Goal: Task Accomplishment & Management: Use online tool/utility

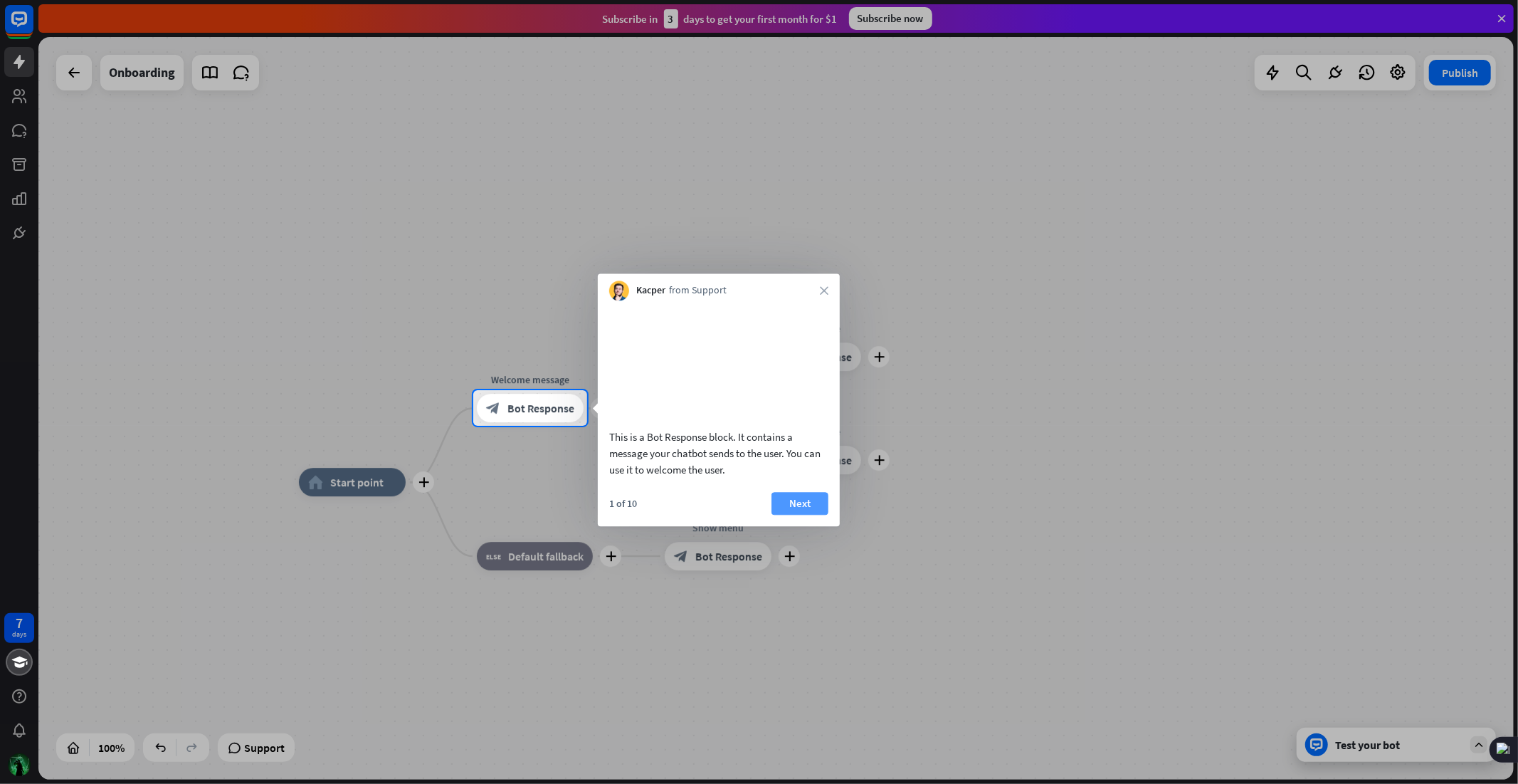
click at [809, 515] on button "Next" at bounding box center [800, 502] width 57 height 23
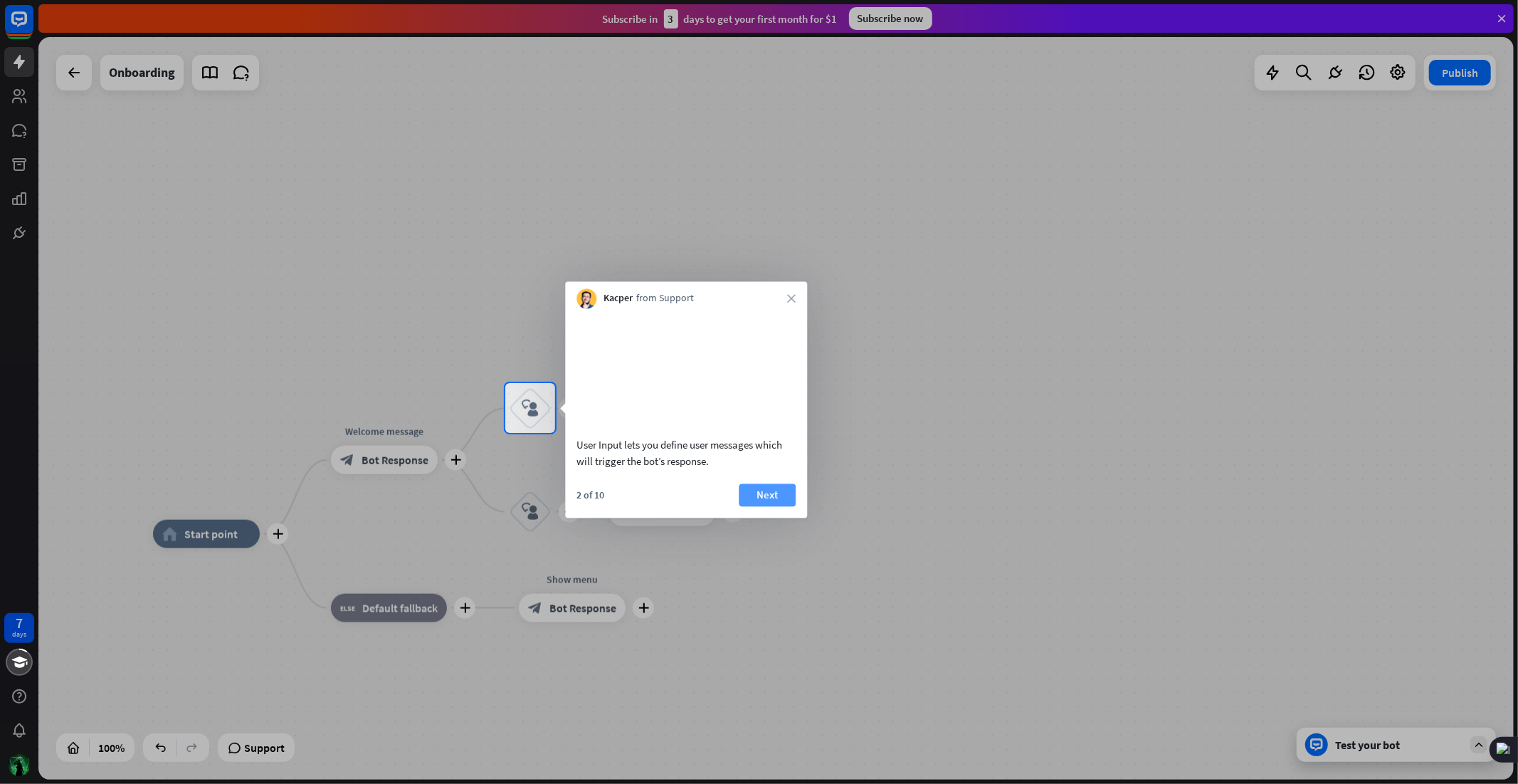
click at [751, 506] on button "Next" at bounding box center [767, 494] width 57 height 23
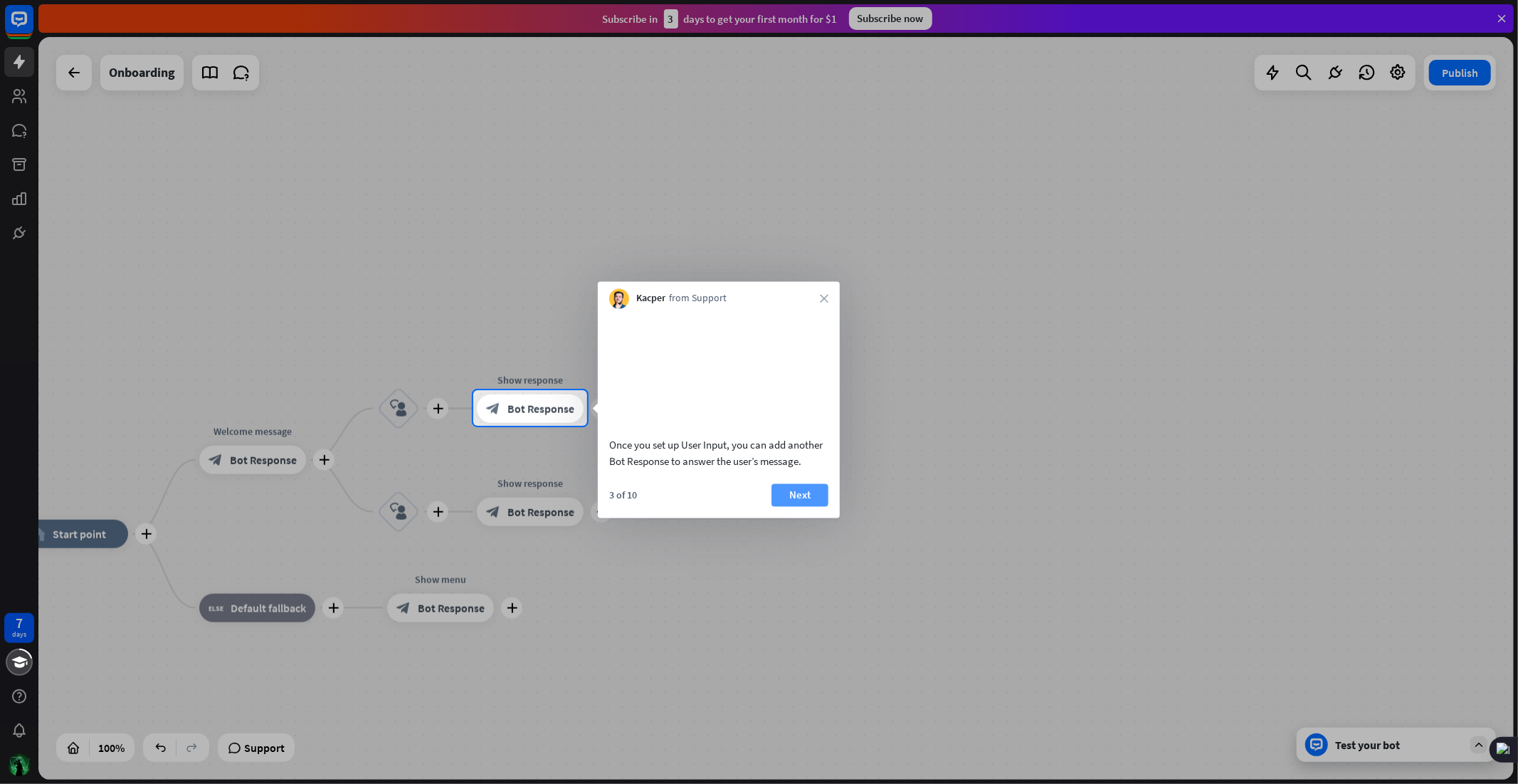
click at [791, 506] on button "Next" at bounding box center [800, 494] width 57 height 23
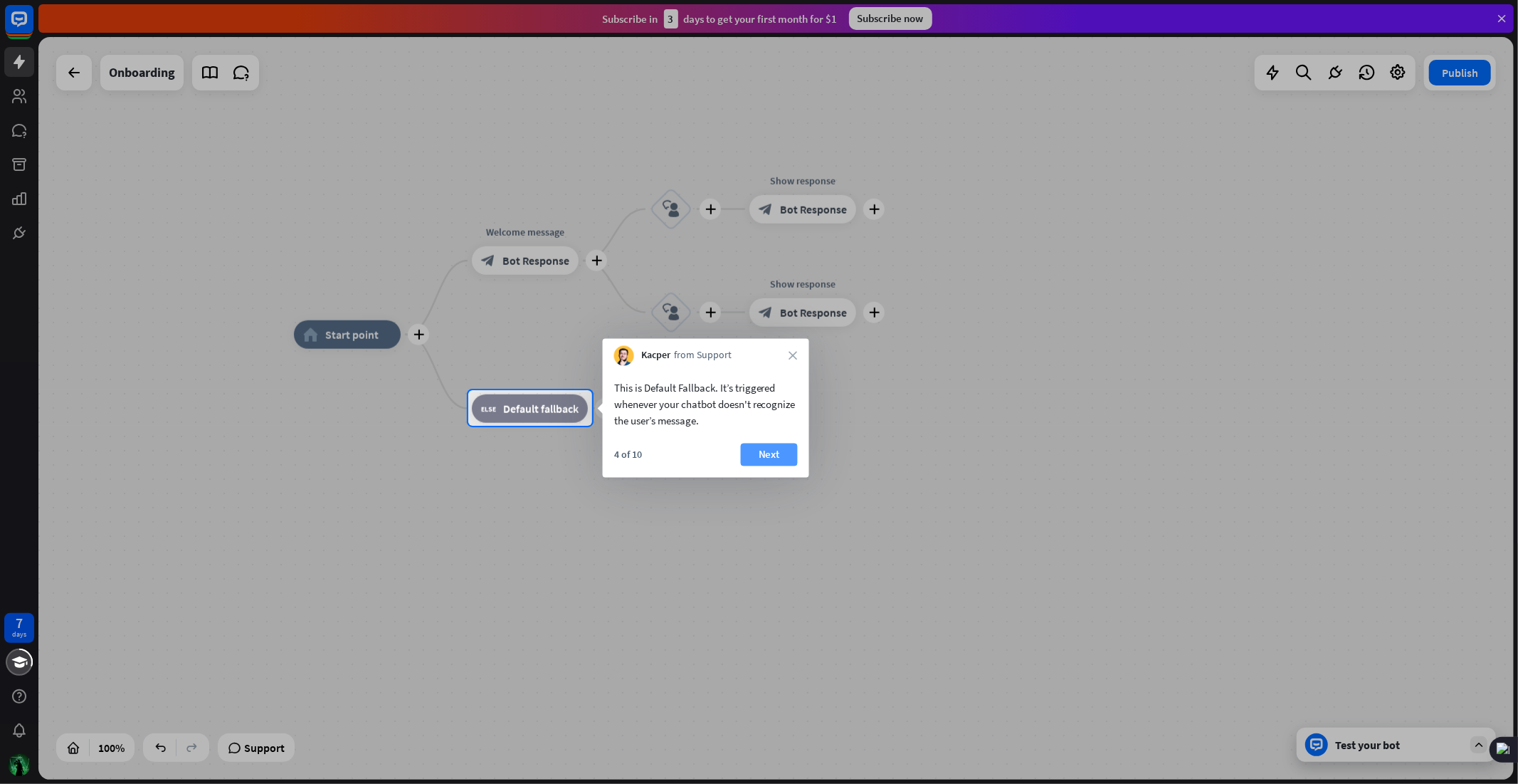
click at [786, 456] on button "Next" at bounding box center [769, 454] width 57 height 23
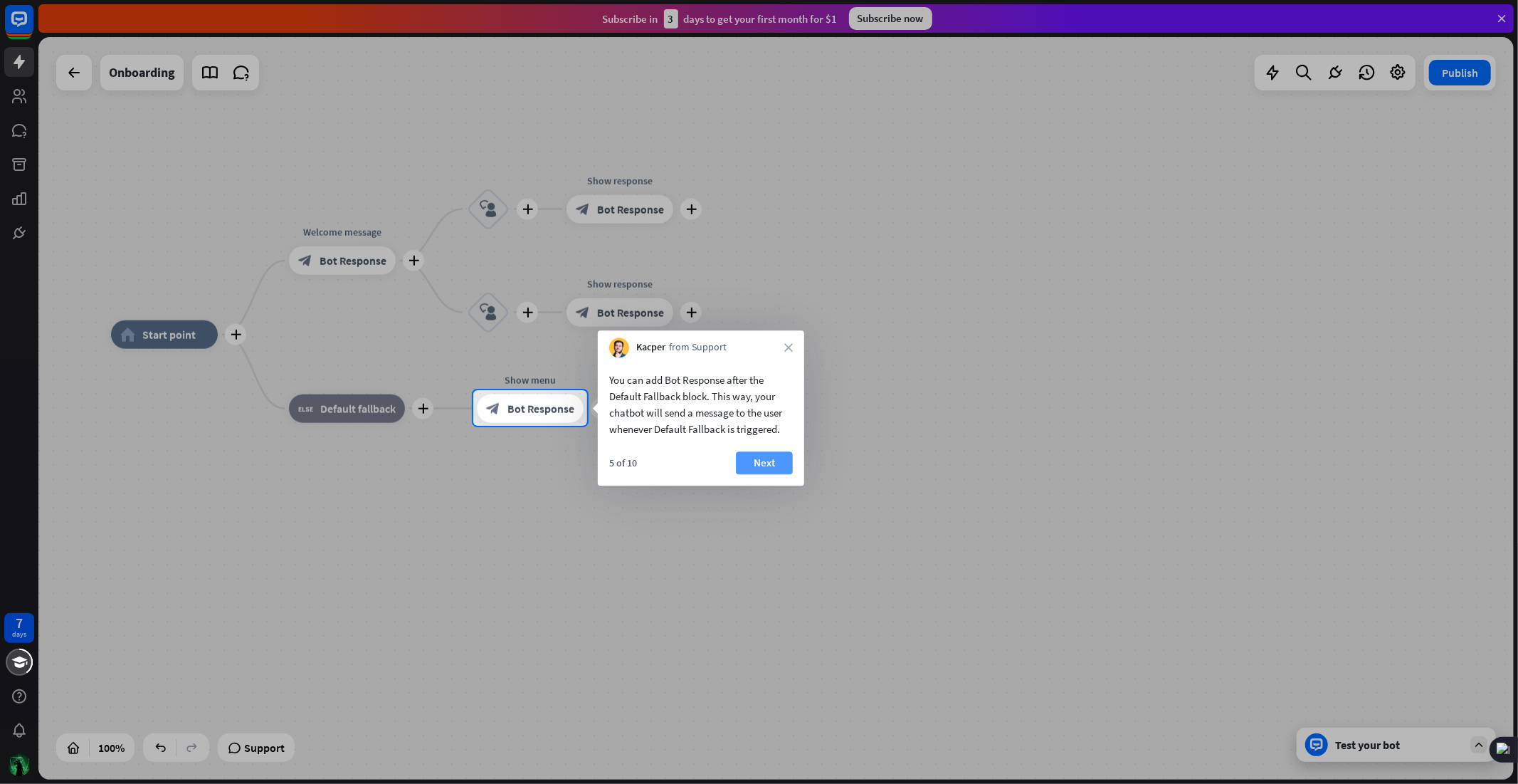
click at [770, 467] on button "Next" at bounding box center [764, 462] width 57 height 23
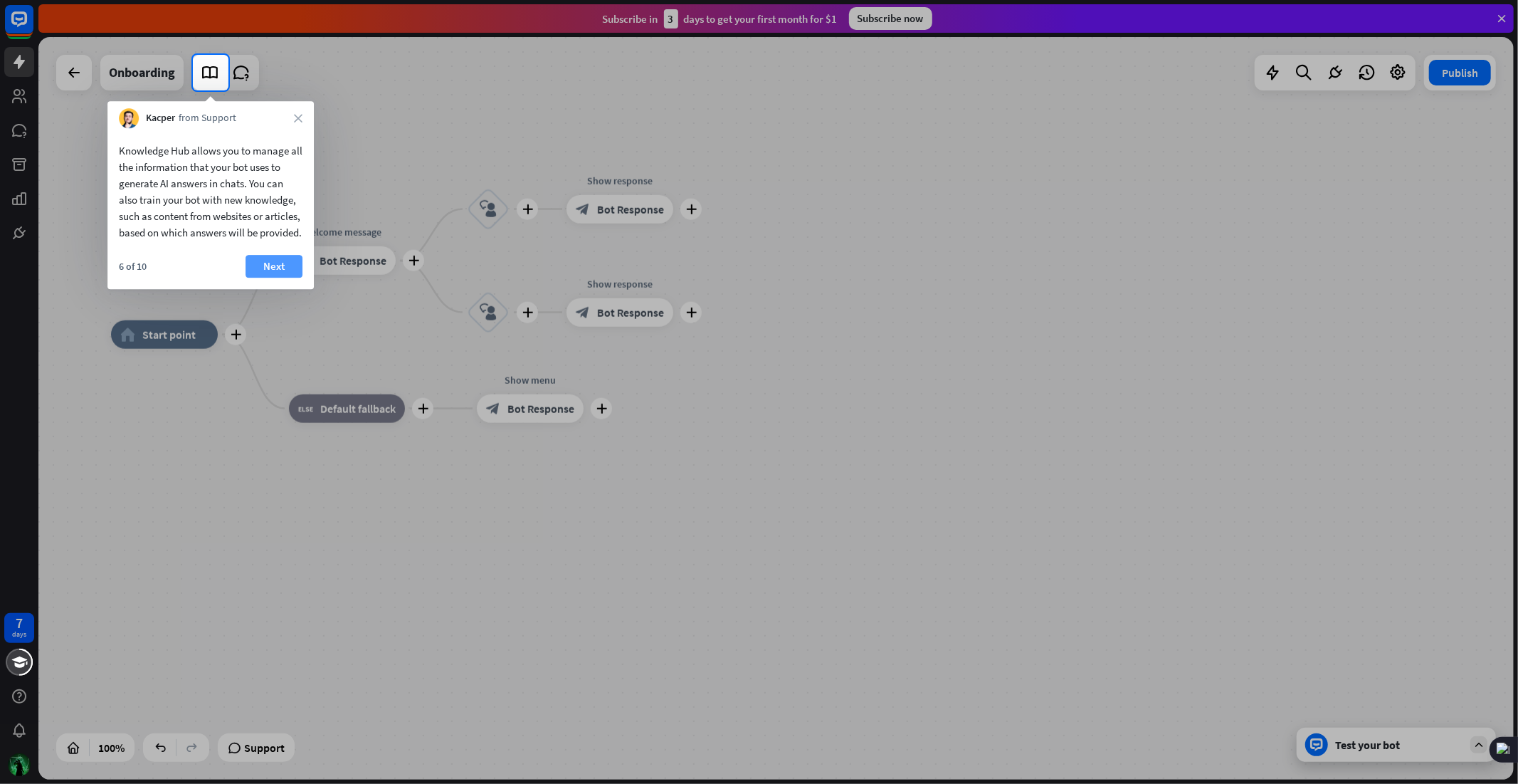
click at [281, 277] on button "Next" at bounding box center [274, 266] width 57 height 23
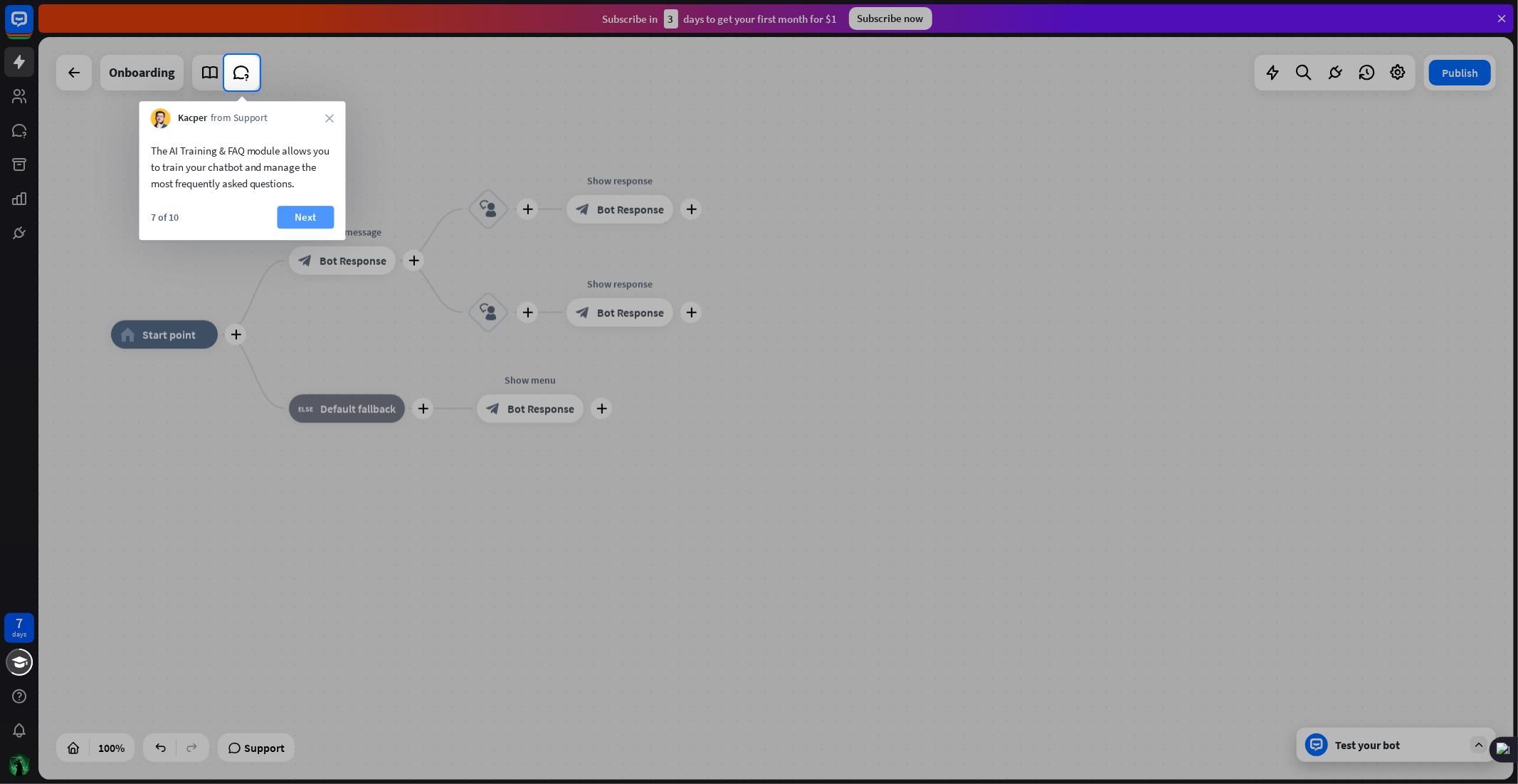
click at [316, 214] on button "Next" at bounding box center [306, 216] width 57 height 23
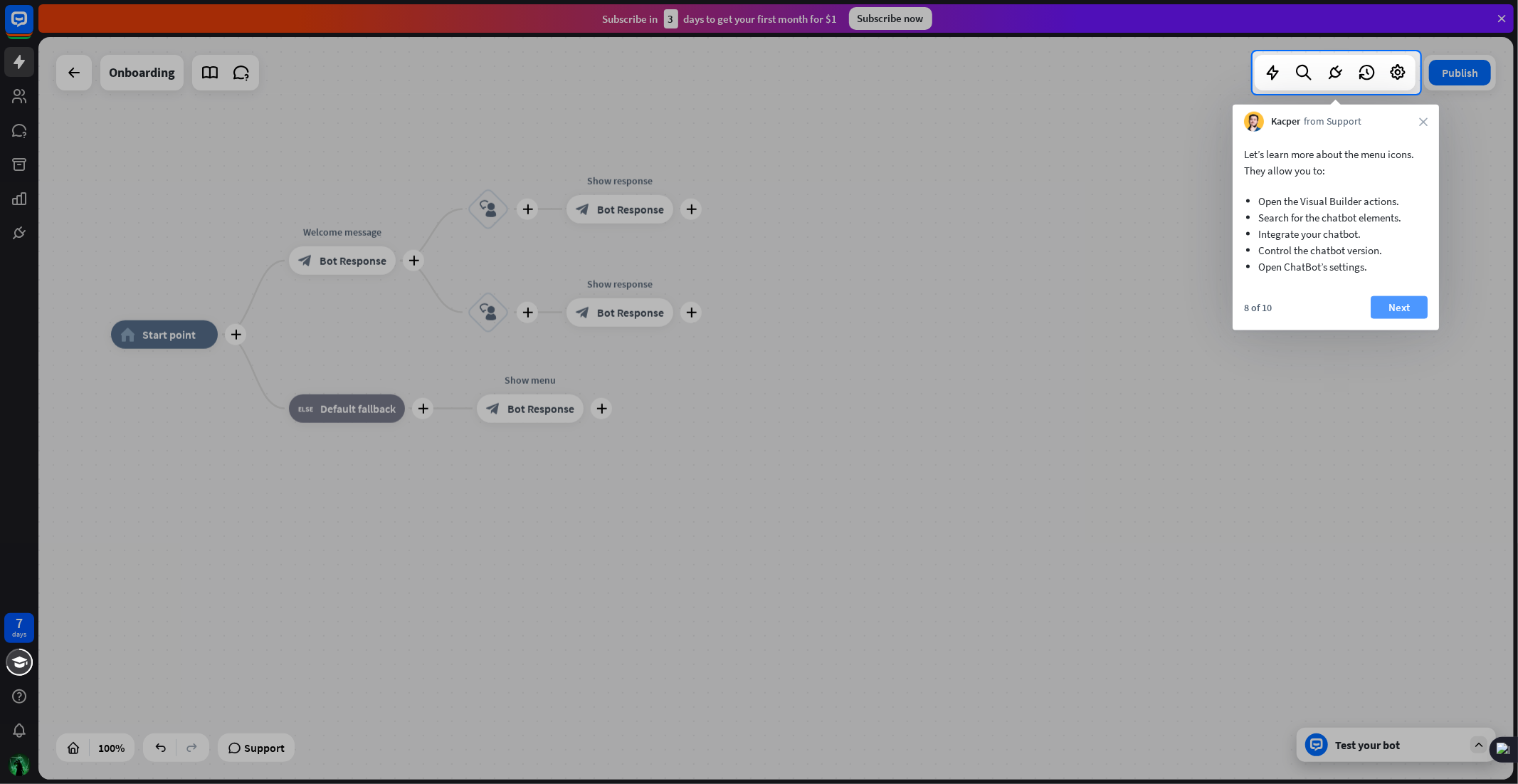
click at [1400, 310] on button "Next" at bounding box center [1399, 307] width 57 height 23
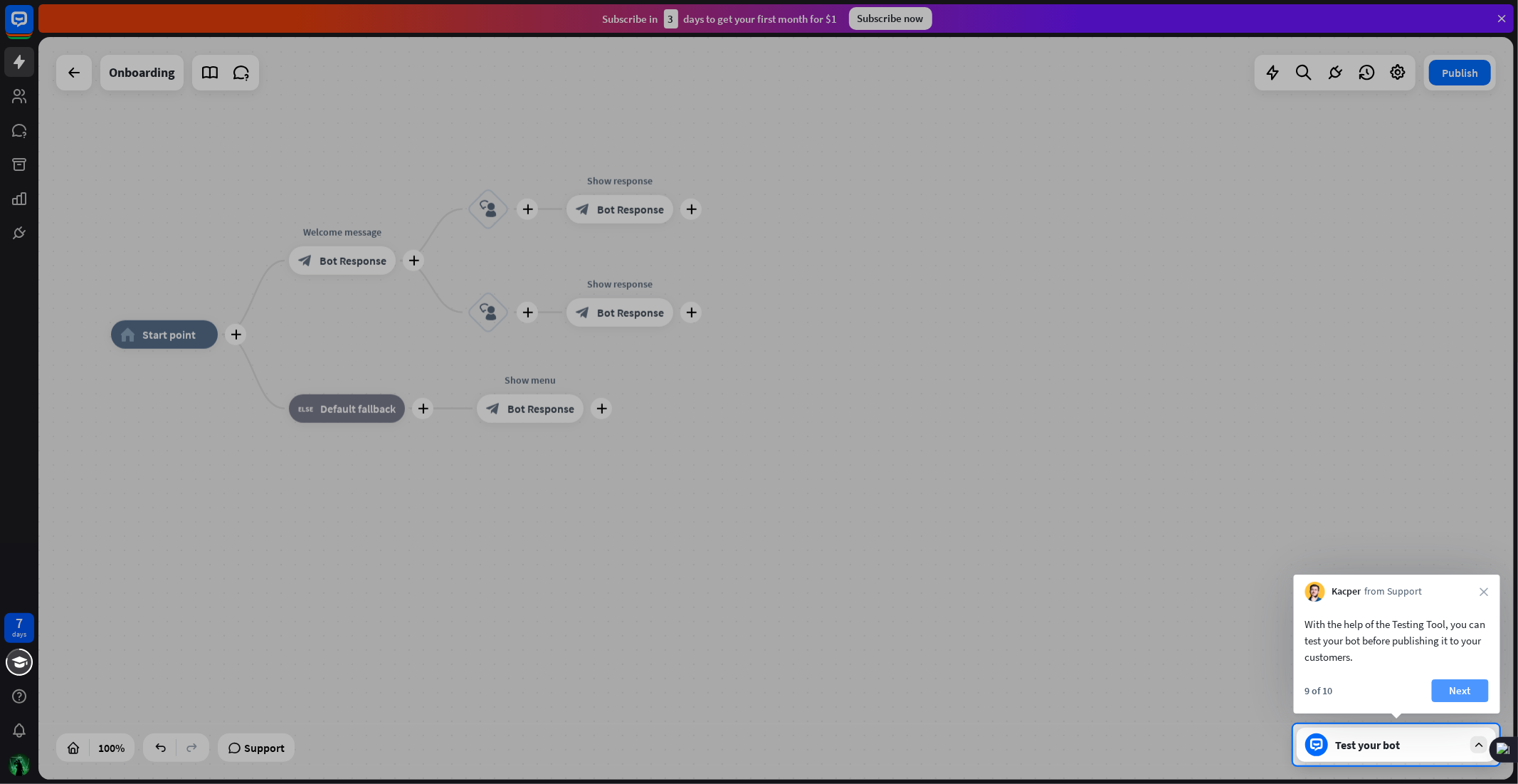
click at [1470, 685] on button "Next" at bounding box center [1460, 690] width 57 height 23
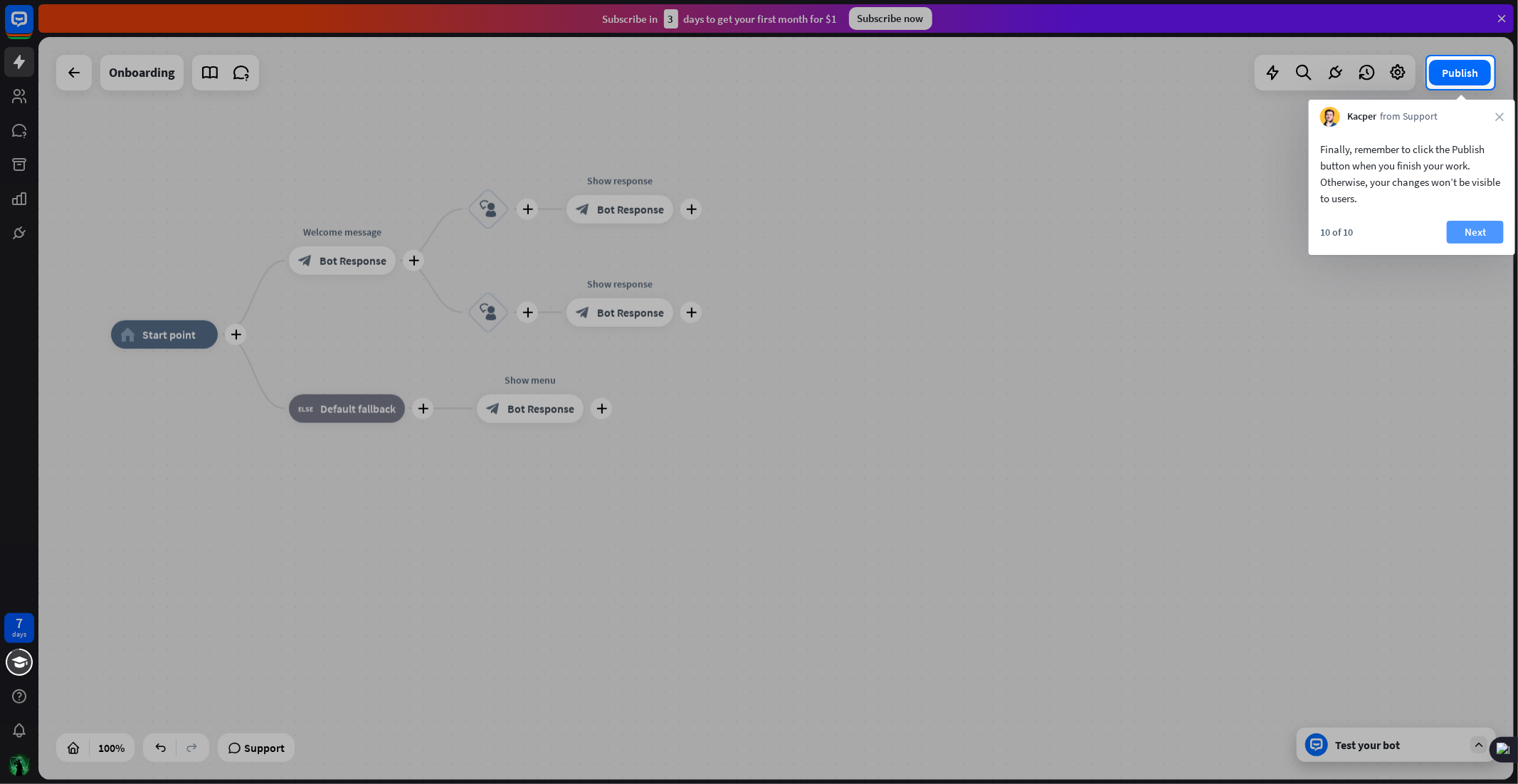
click at [1468, 221] on button "Next" at bounding box center [1475, 232] width 57 height 23
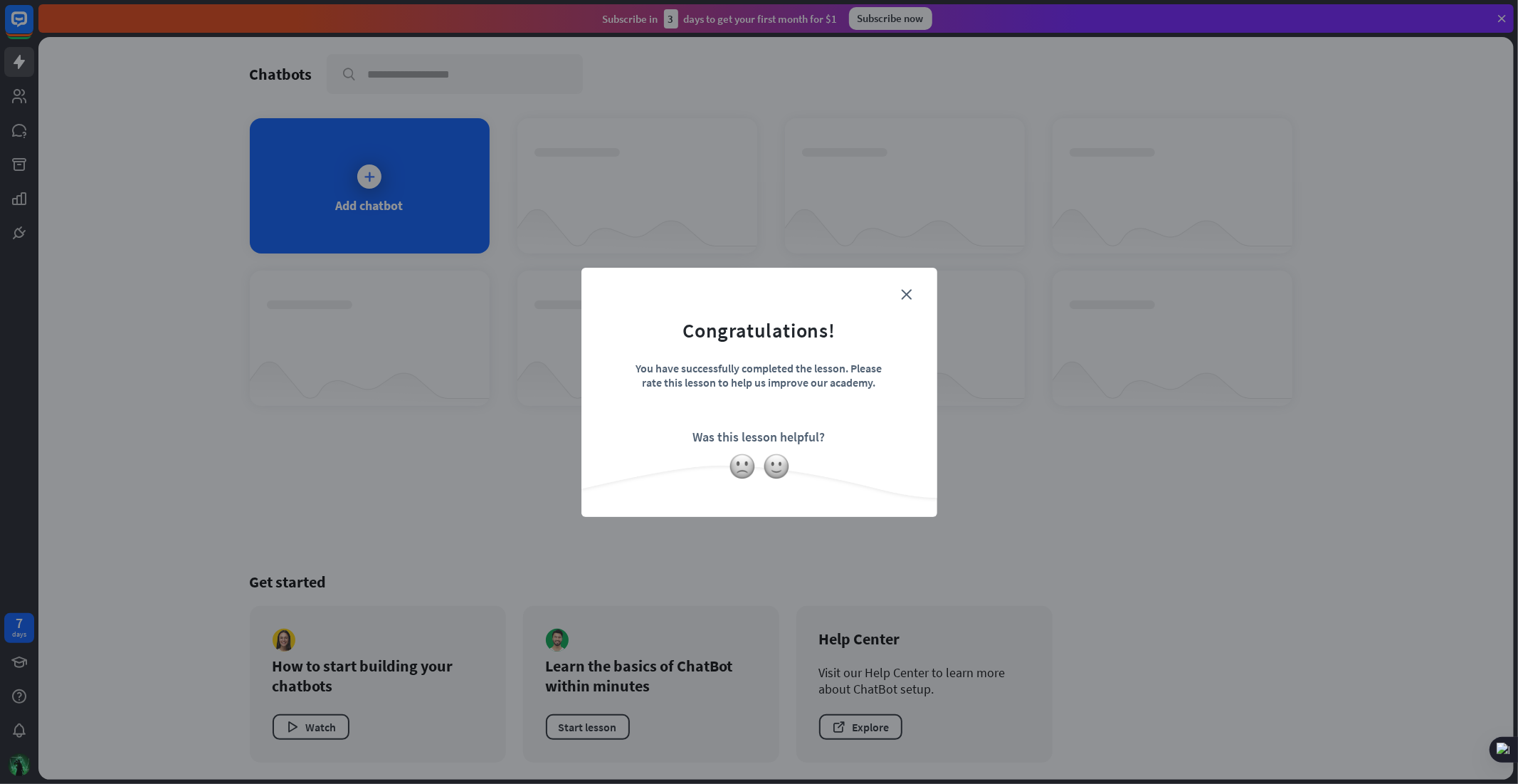
click at [915, 295] on form "Congratulations! You have successfully completed the lesson. Please rate this l…" at bounding box center [759, 370] width 320 height 171
click at [909, 289] on icon "close" at bounding box center [907, 294] width 11 height 11
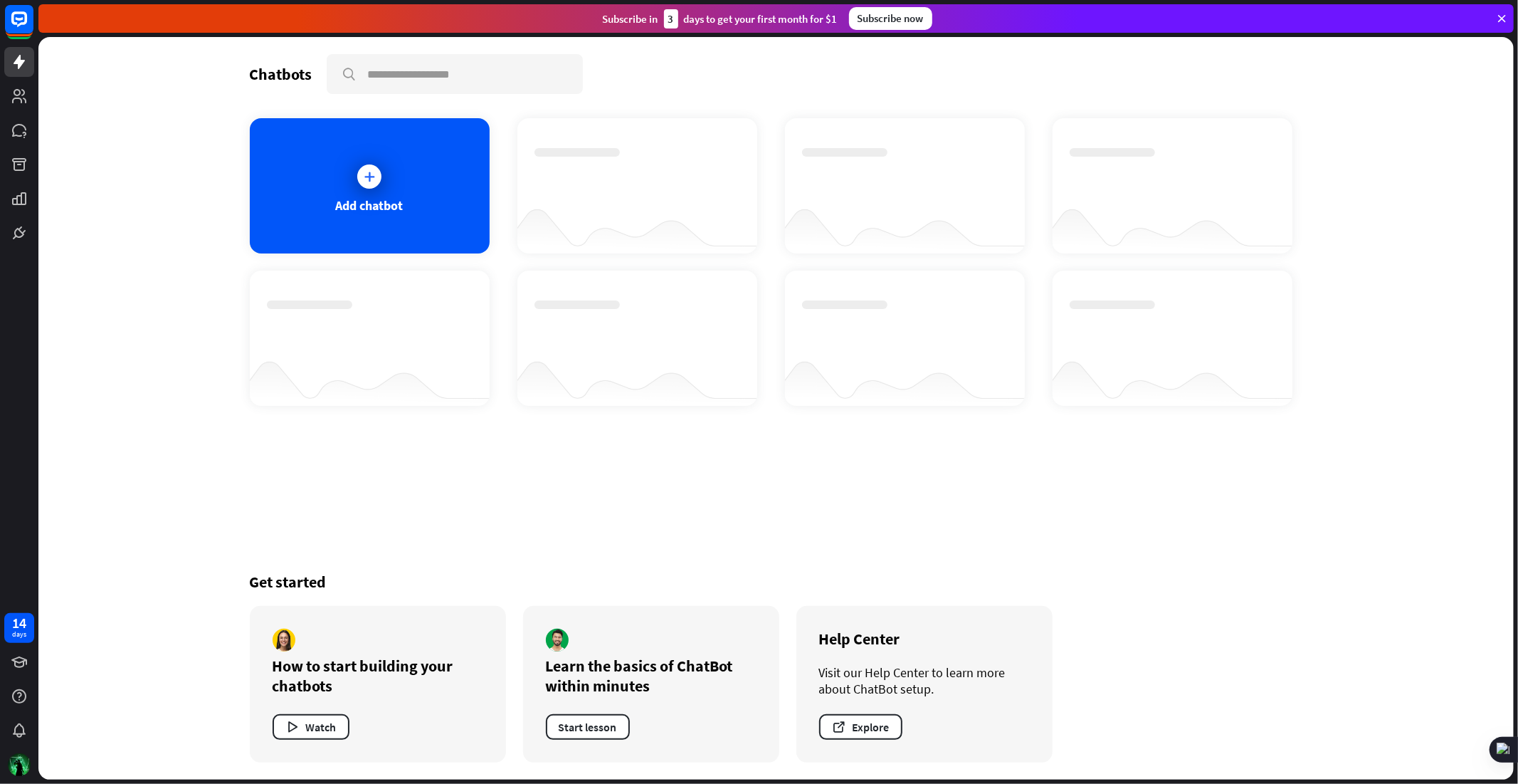
click at [8, 389] on div "14 days" at bounding box center [19, 392] width 38 height 784
click at [400, 173] on div "Add chatbot" at bounding box center [369, 186] width 240 height 135
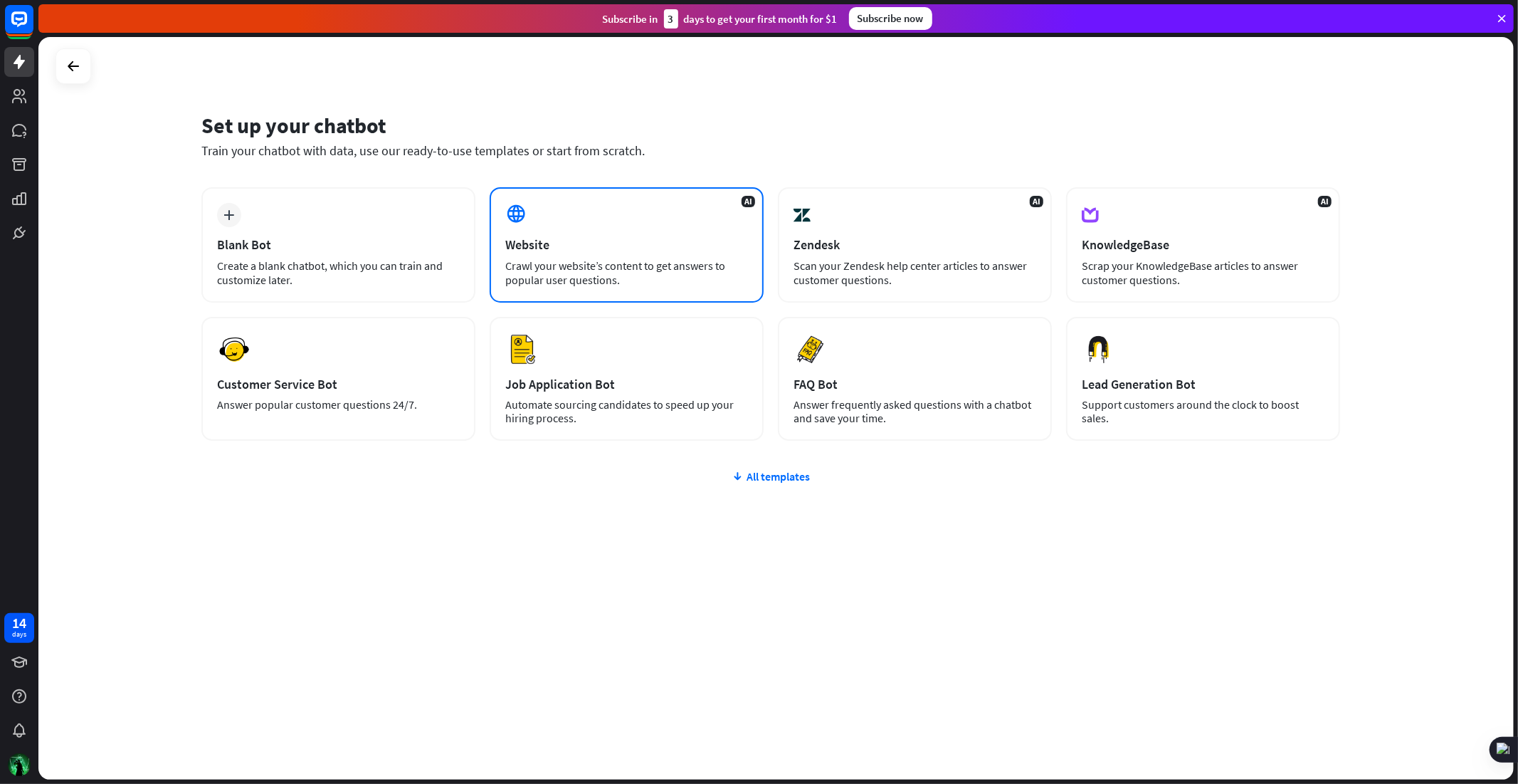
click at [650, 258] on div "Crawl your website’s content to get answers to popular user questions." at bounding box center [627, 272] width 242 height 28
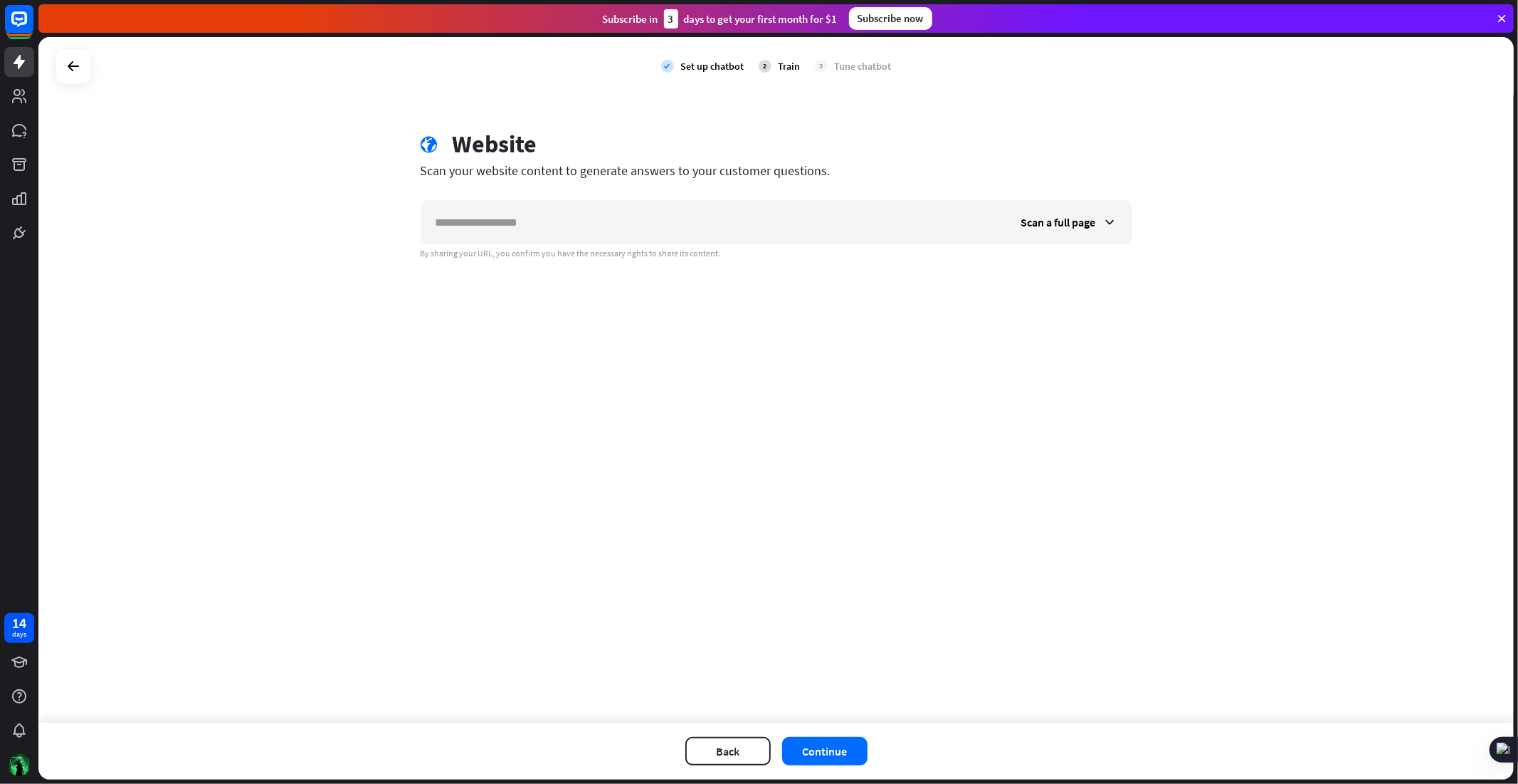
click at [87, 69] on div at bounding box center [73, 66] width 36 height 36
click at [69, 67] on icon at bounding box center [73, 66] width 17 height 17
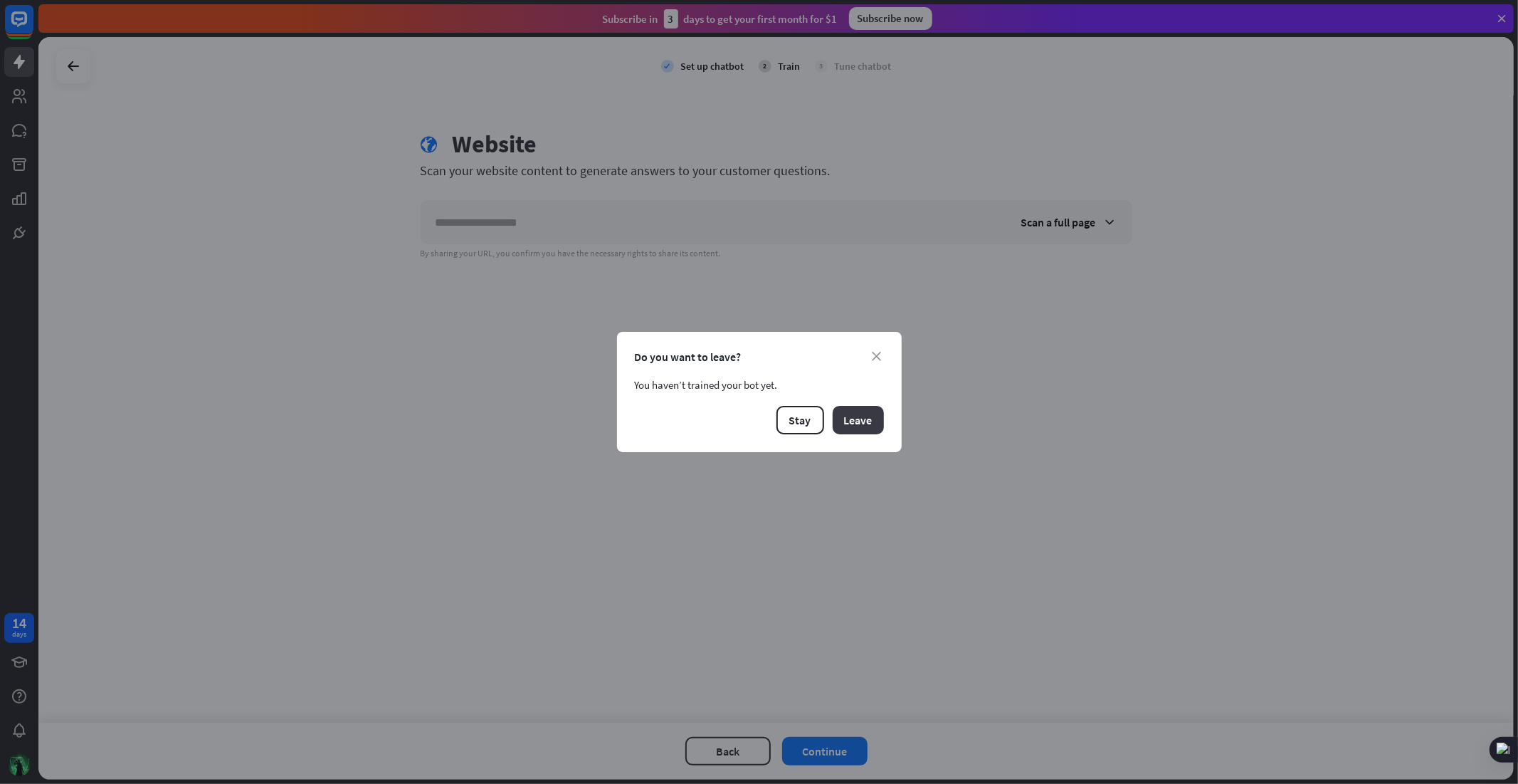
click at [845, 419] on button "Leave" at bounding box center [858, 420] width 51 height 28
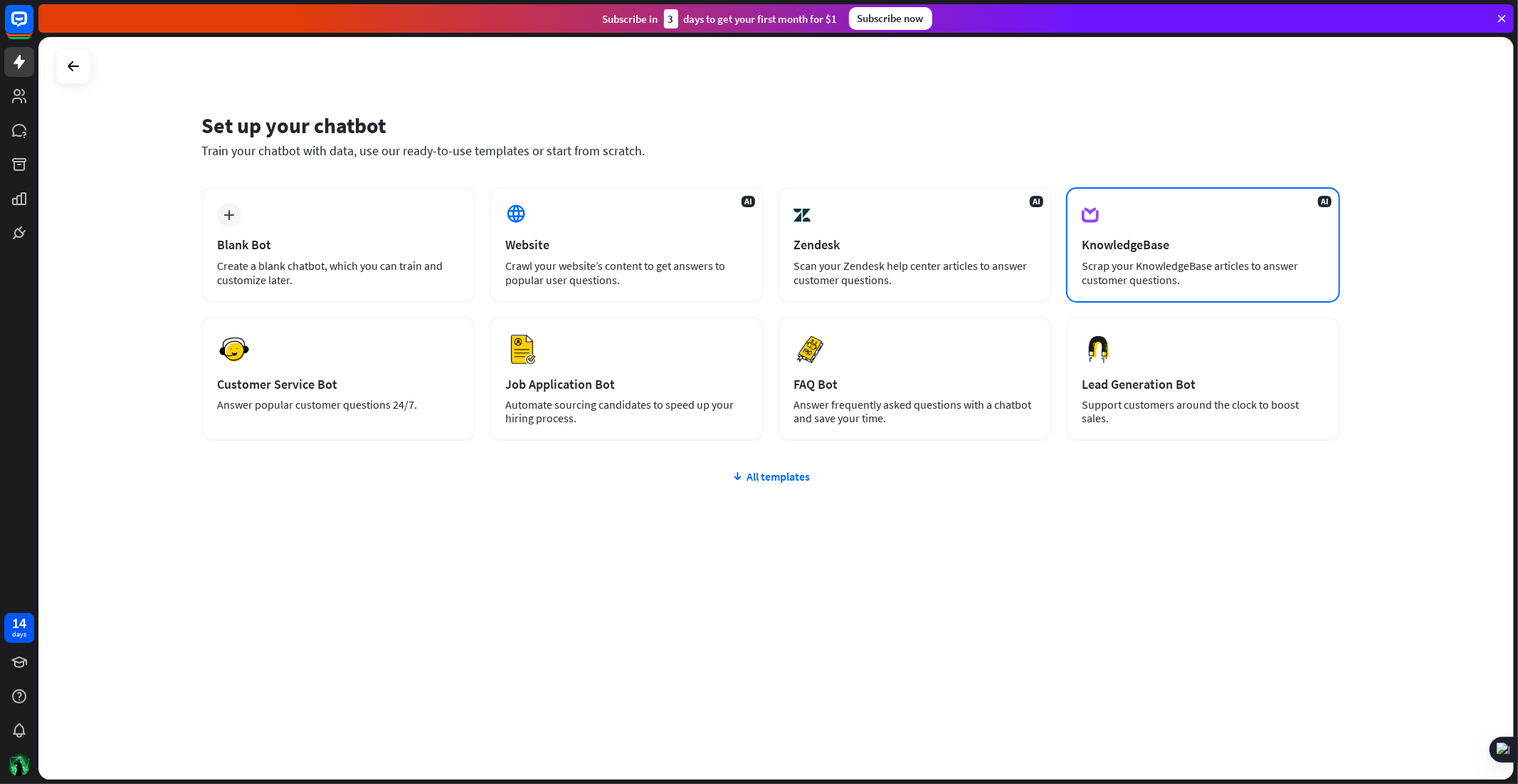
click at [1111, 285] on div "Scrap your KnowledgeBase articles to answer customer questions." at bounding box center [1203, 272] width 242 height 28
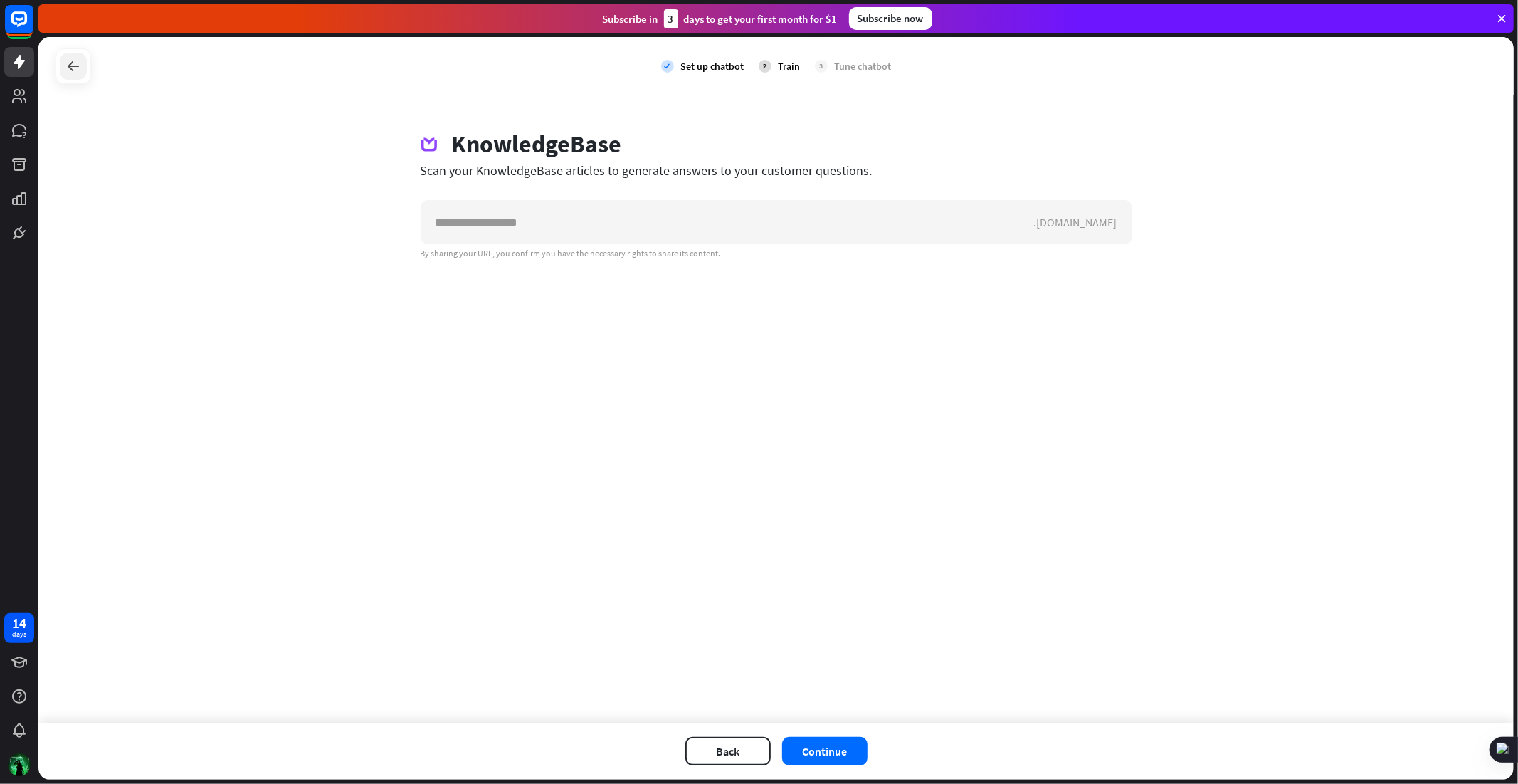
click at [77, 59] on icon at bounding box center [73, 66] width 17 height 17
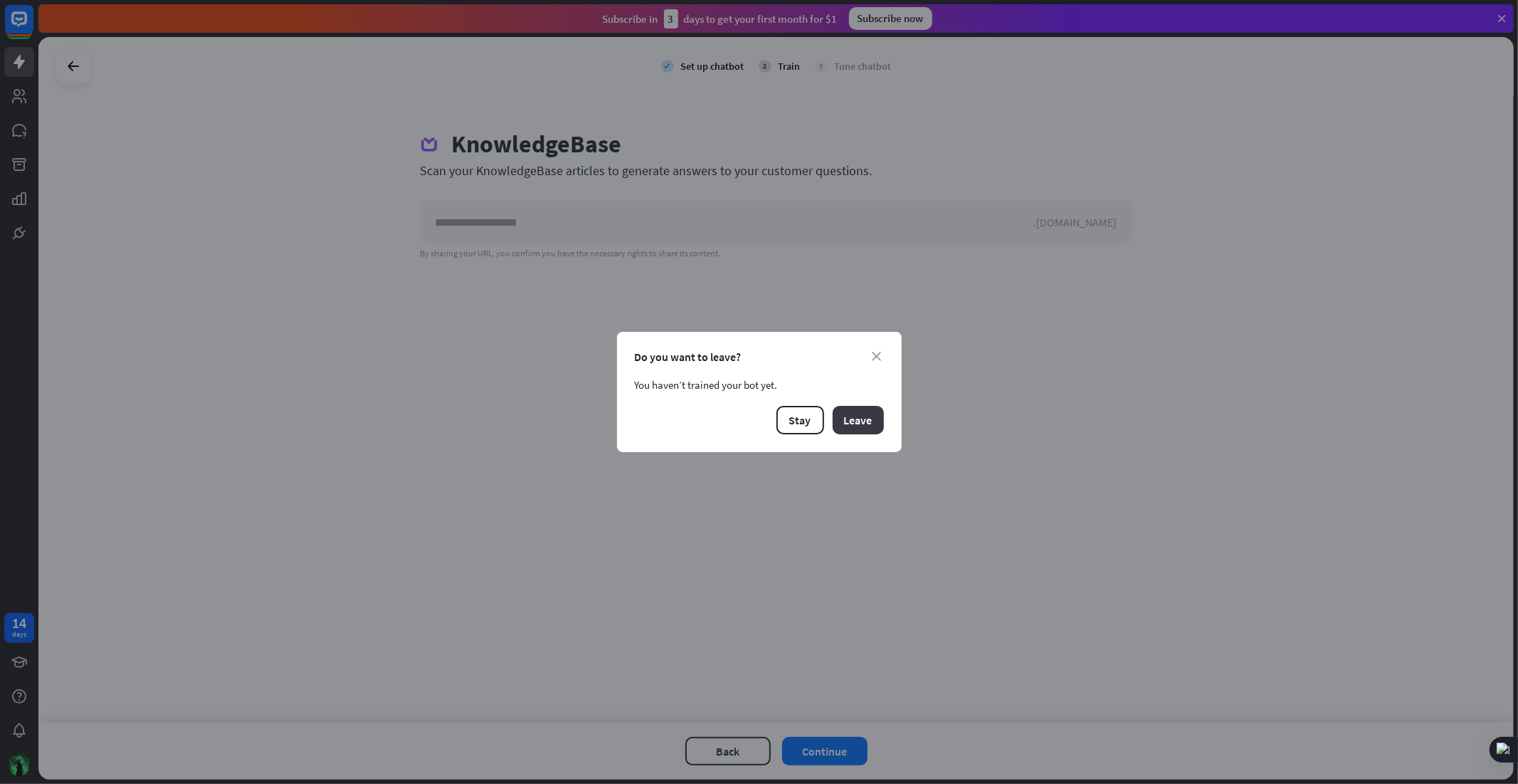
click at [861, 420] on button "Leave" at bounding box center [858, 420] width 51 height 28
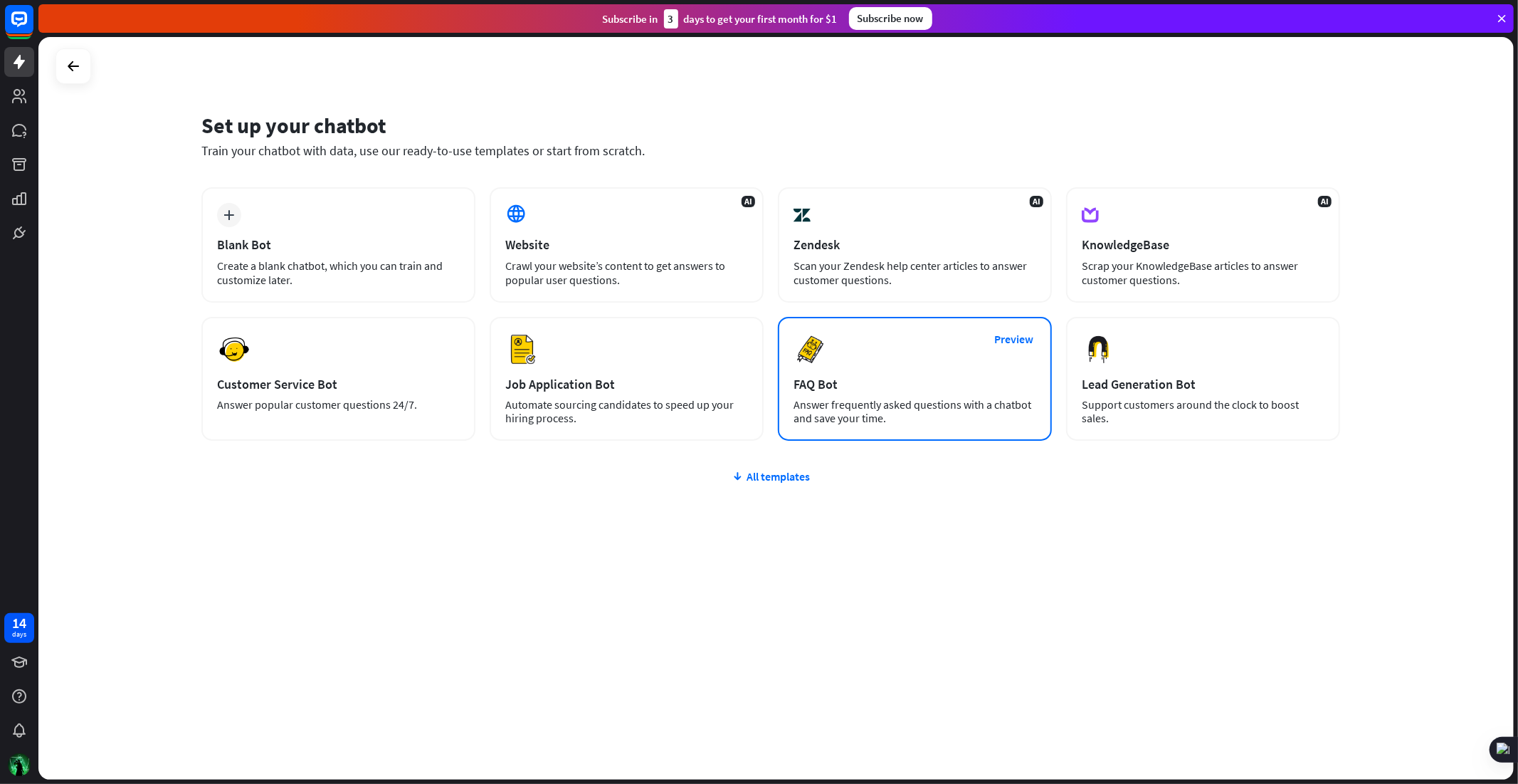
click at [994, 415] on div "Answer frequently asked questions with a chatbot and save your time." at bounding box center [914, 411] width 242 height 27
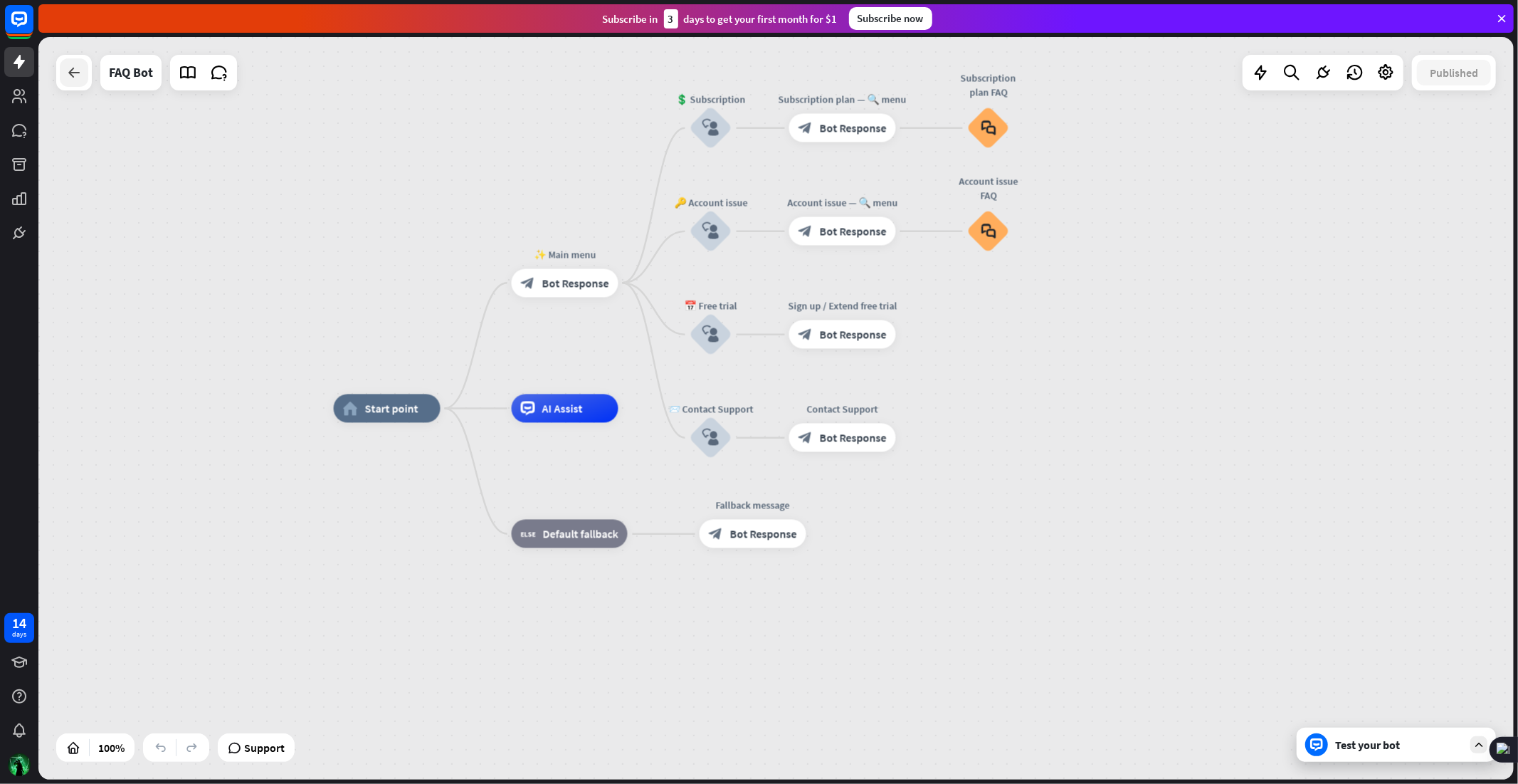
click at [62, 69] on div at bounding box center [74, 73] width 28 height 28
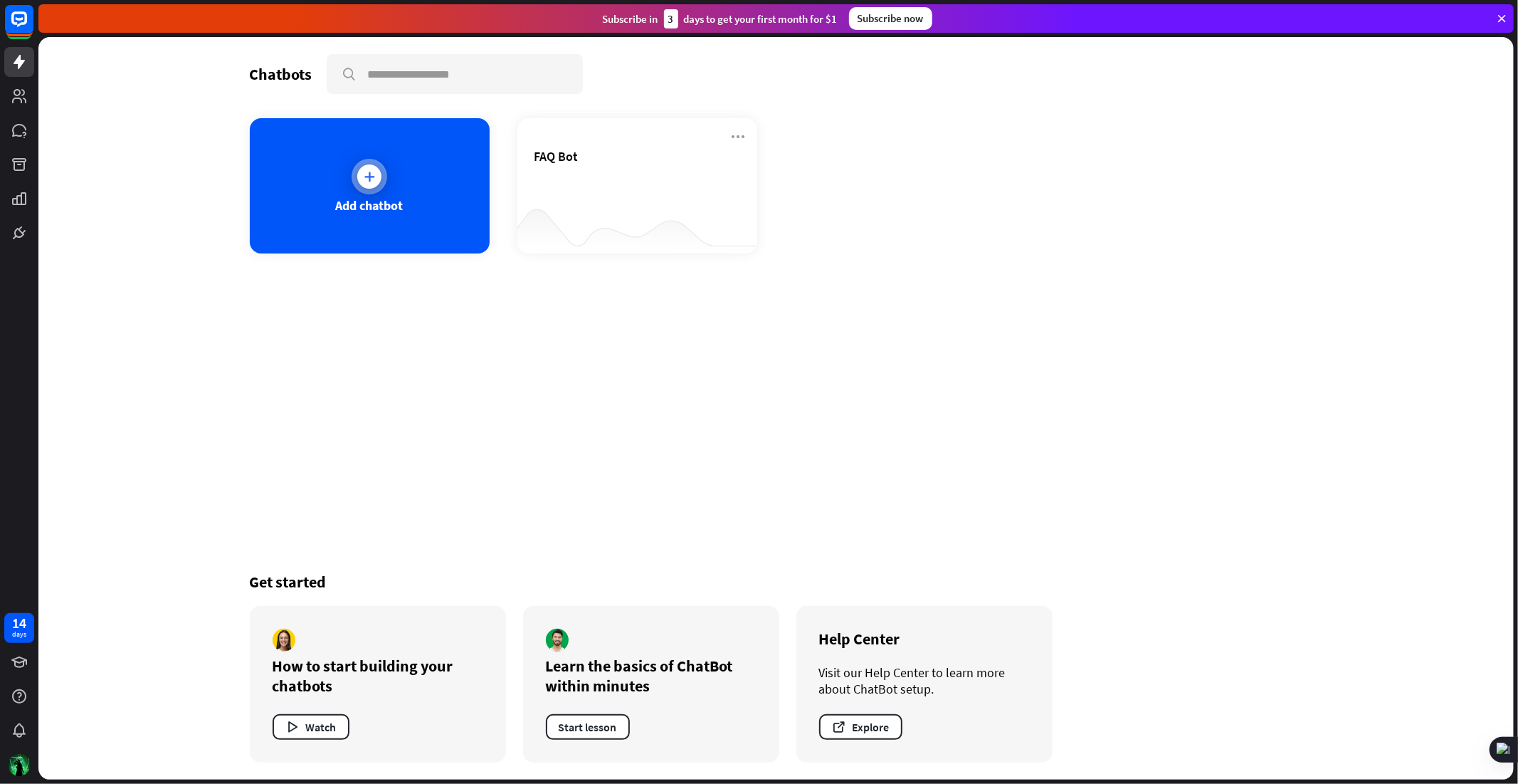
click at [425, 185] on div "Add chatbot" at bounding box center [369, 186] width 240 height 135
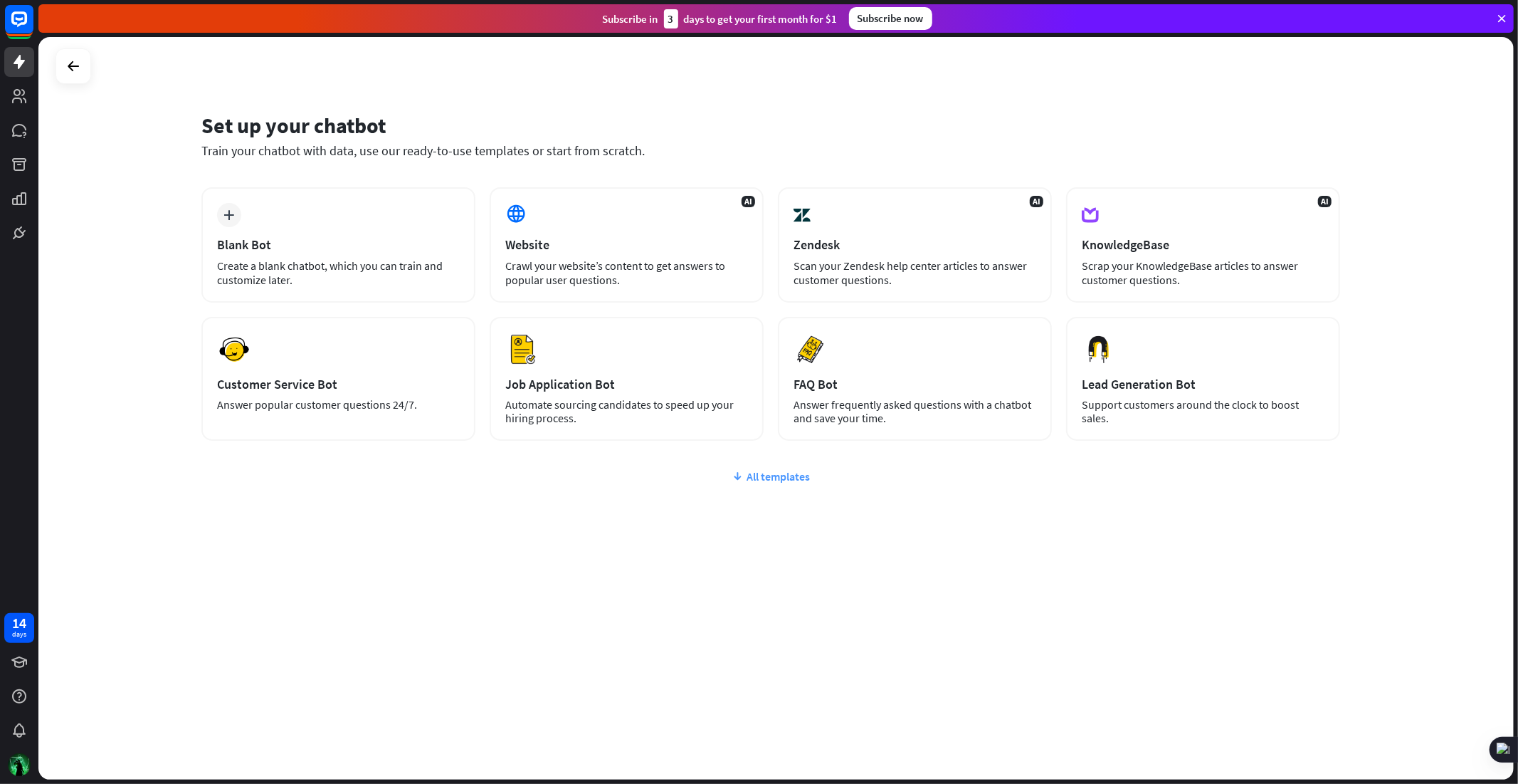
click at [755, 476] on div "All templates" at bounding box center [771, 476] width 1138 height 14
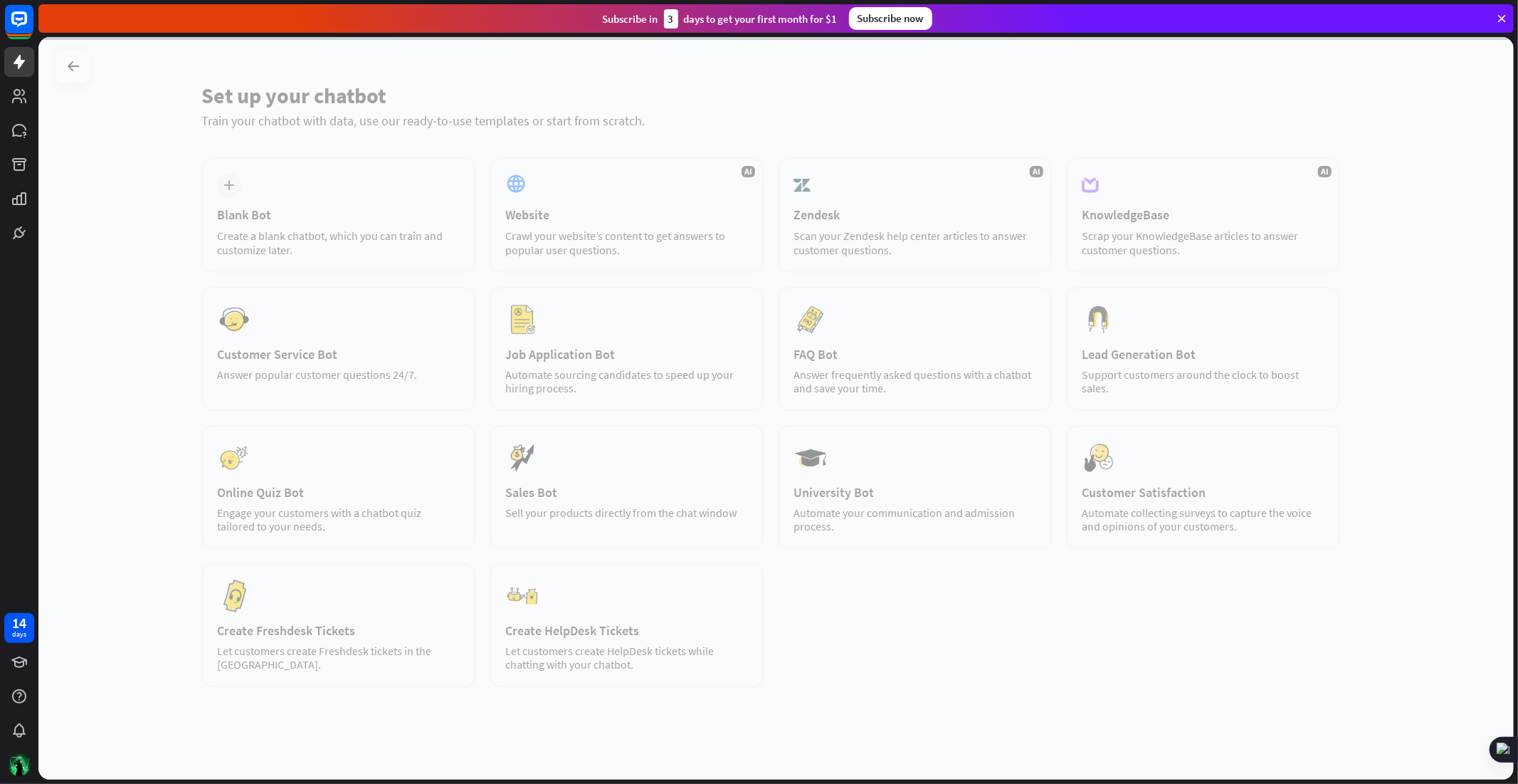
scroll to position [31, 0]
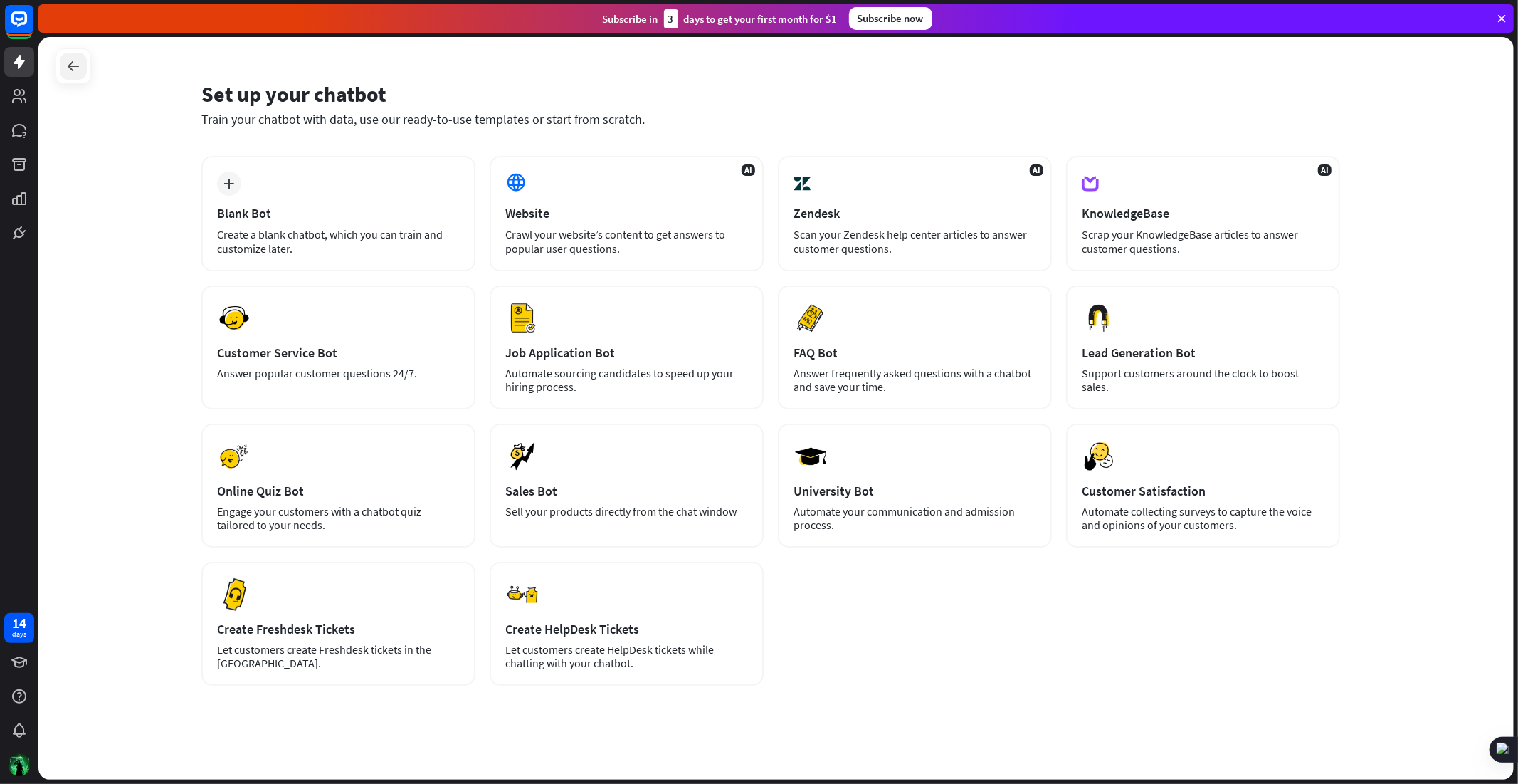
click at [76, 61] on icon at bounding box center [73, 66] width 17 height 17
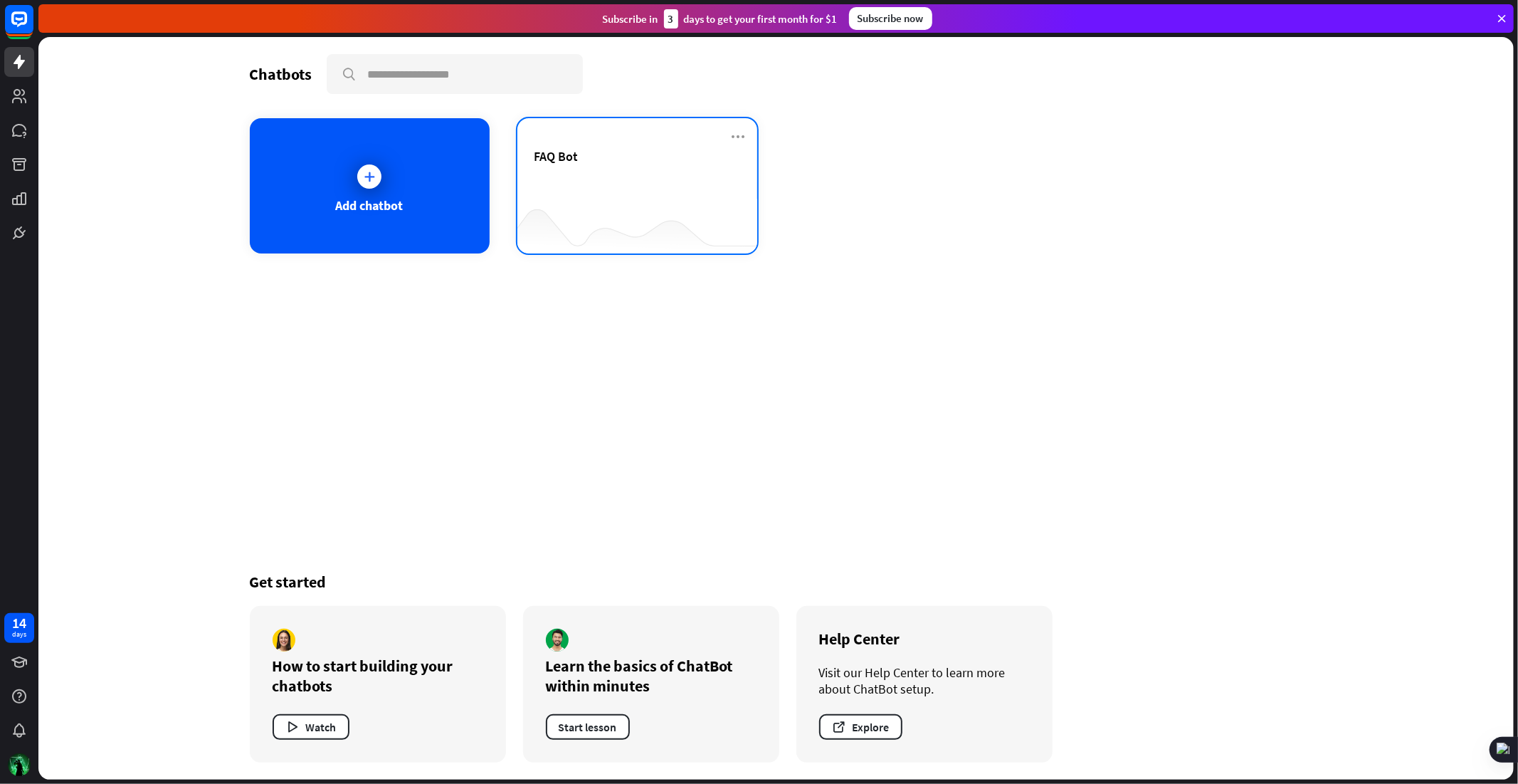
click at [542, 180] on div "FAQ Bot" at bounding box center [637, 173] width 206 height 50
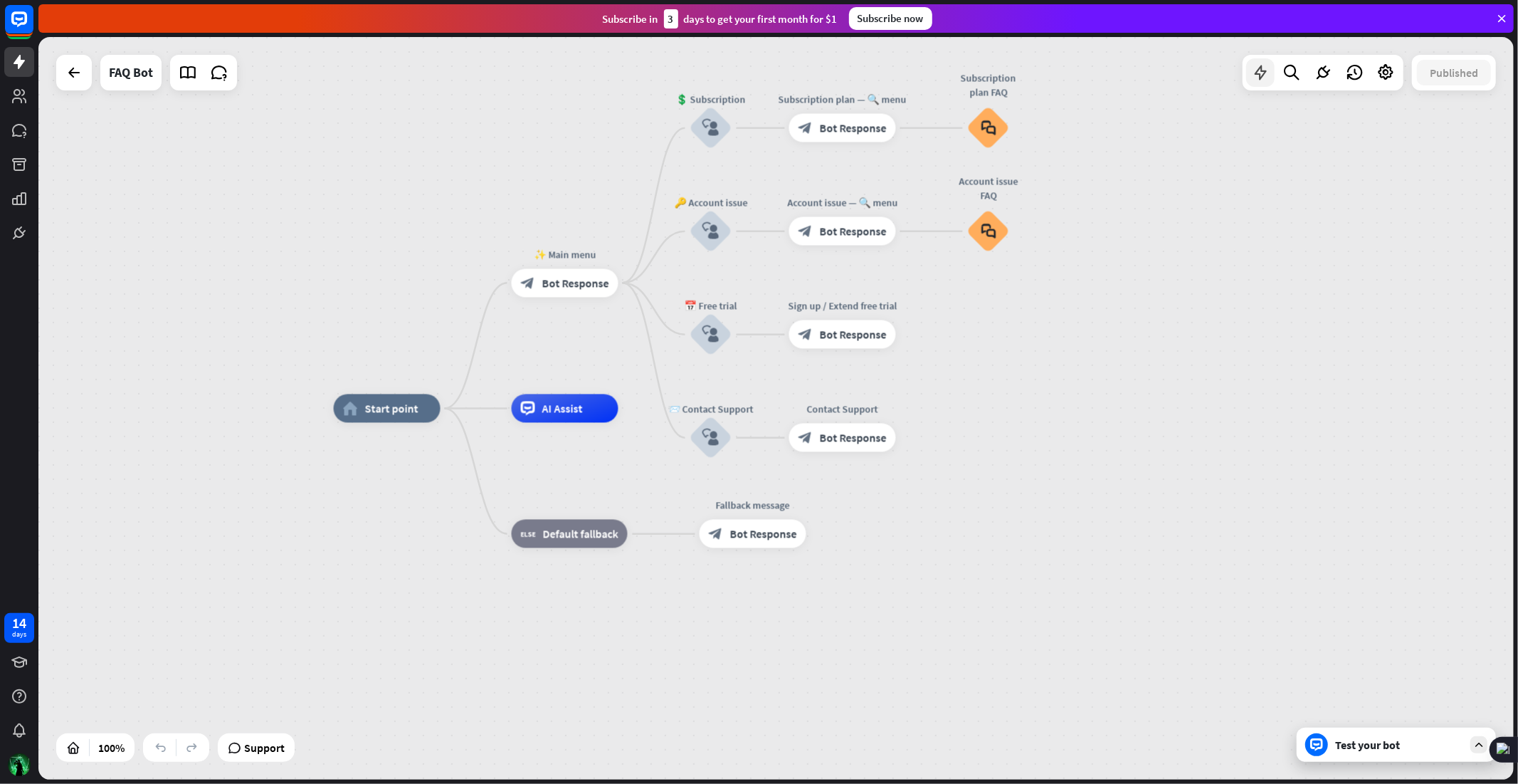
click at [1258, 74] on icon at bounding box center [1261, 73] width 18 height 18
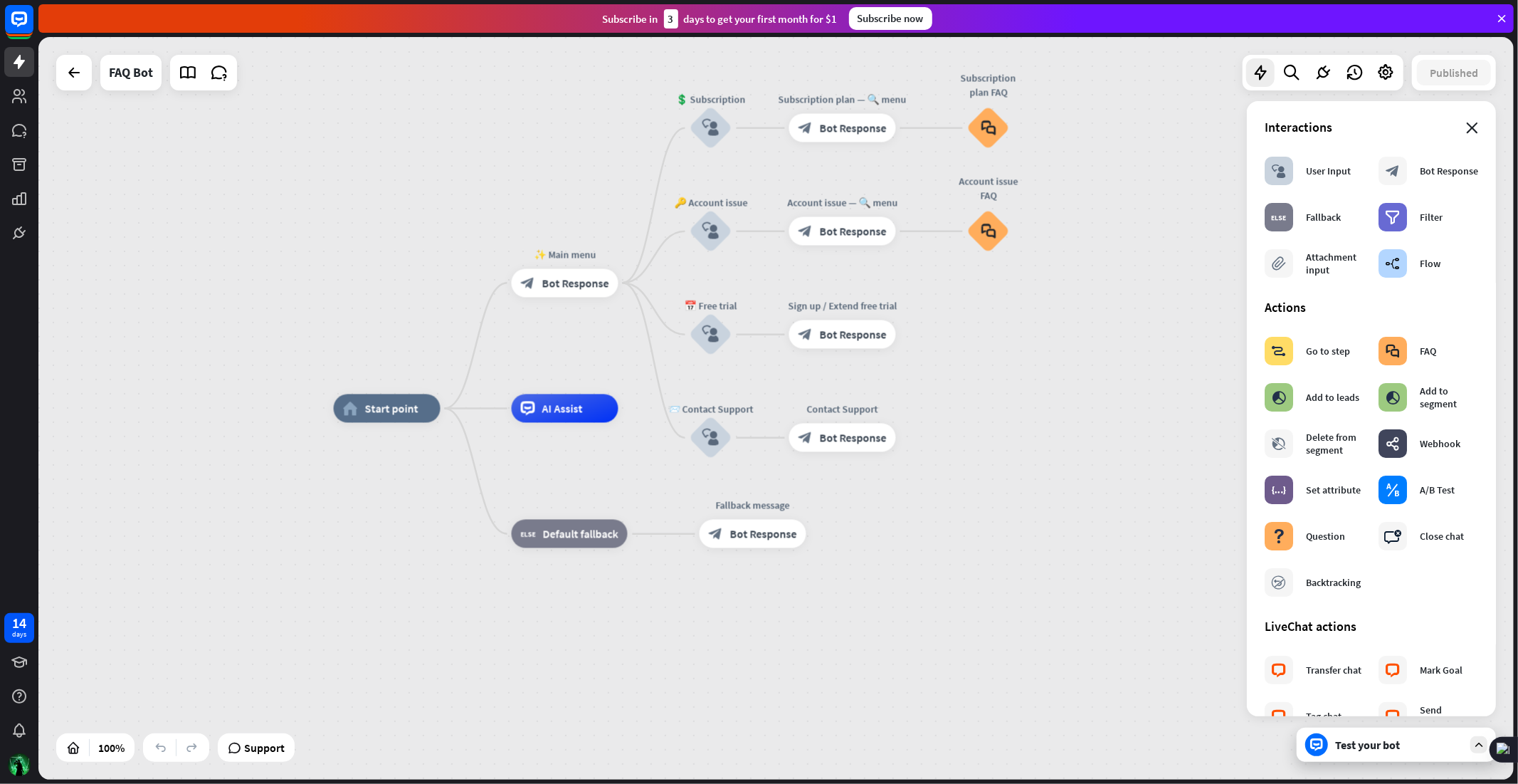
click at [1466, 123] on icon "close" at bounding box center [1472, 128] width 12 height 12
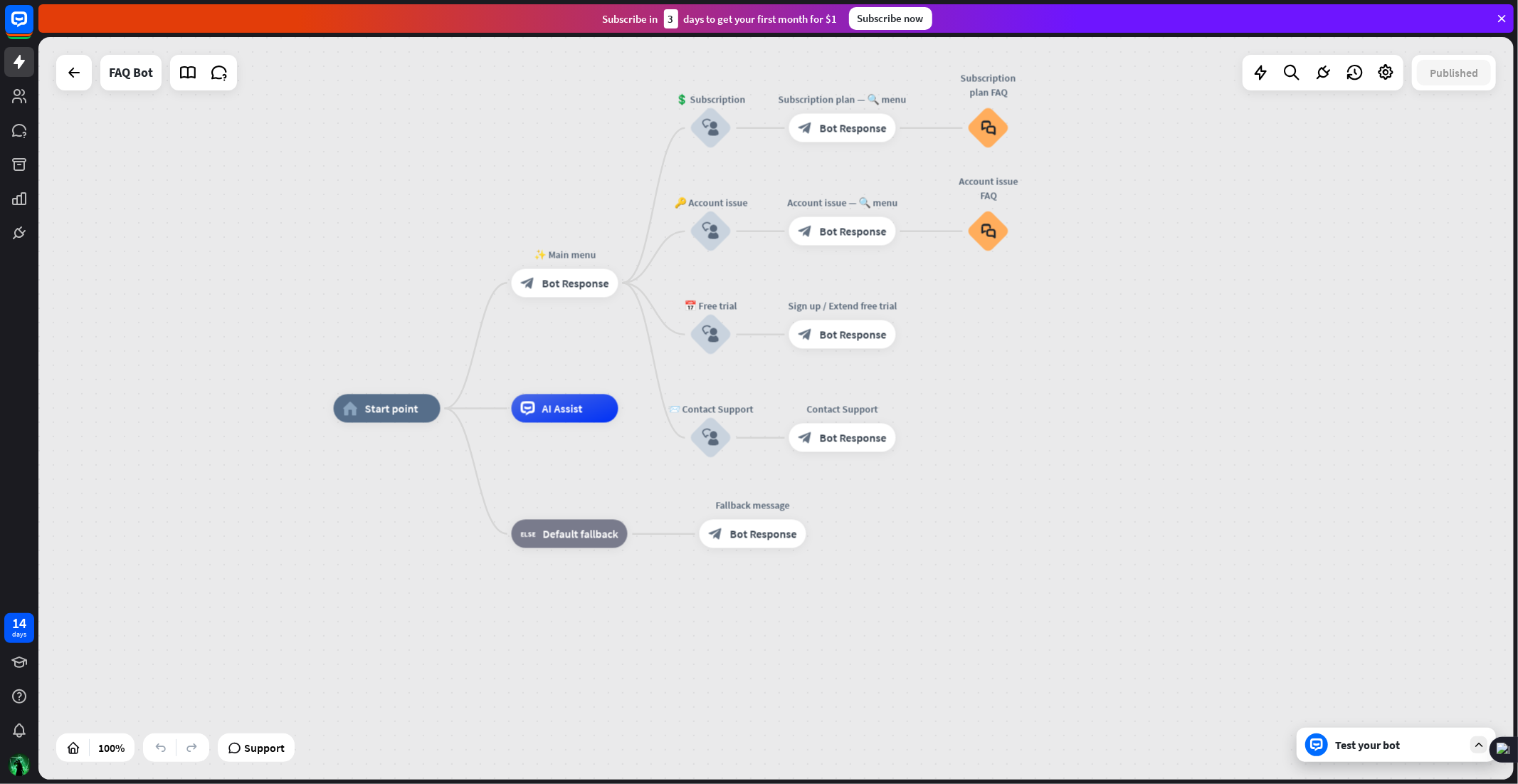
click at [1433, 747] on div "Test your bot" at bounding box center [1398, 744] width 128 height 14
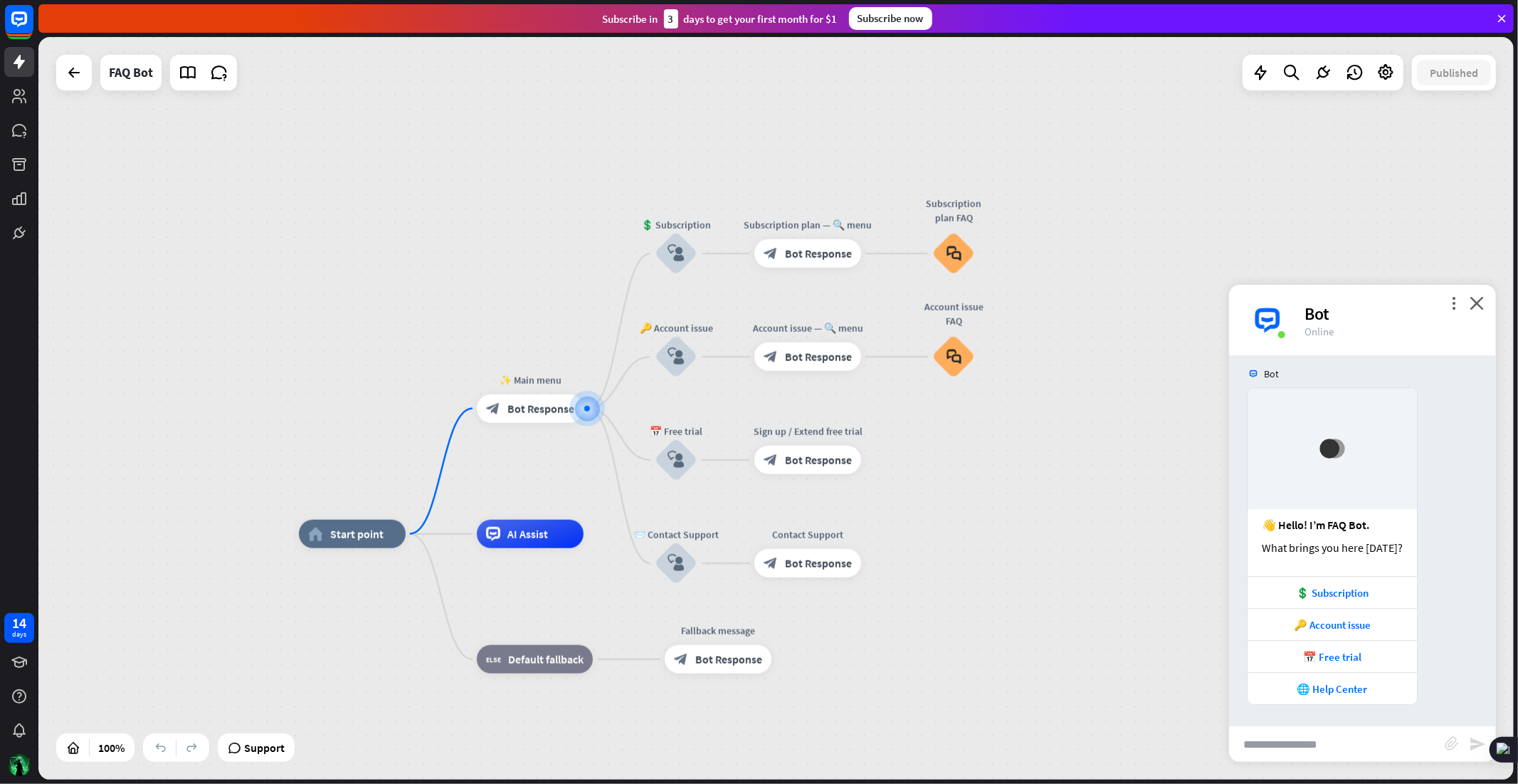
scroll to position [11, 0]
click at [1292, 741] on input "text" at bounding box center [1337, 744] width 216 height 36
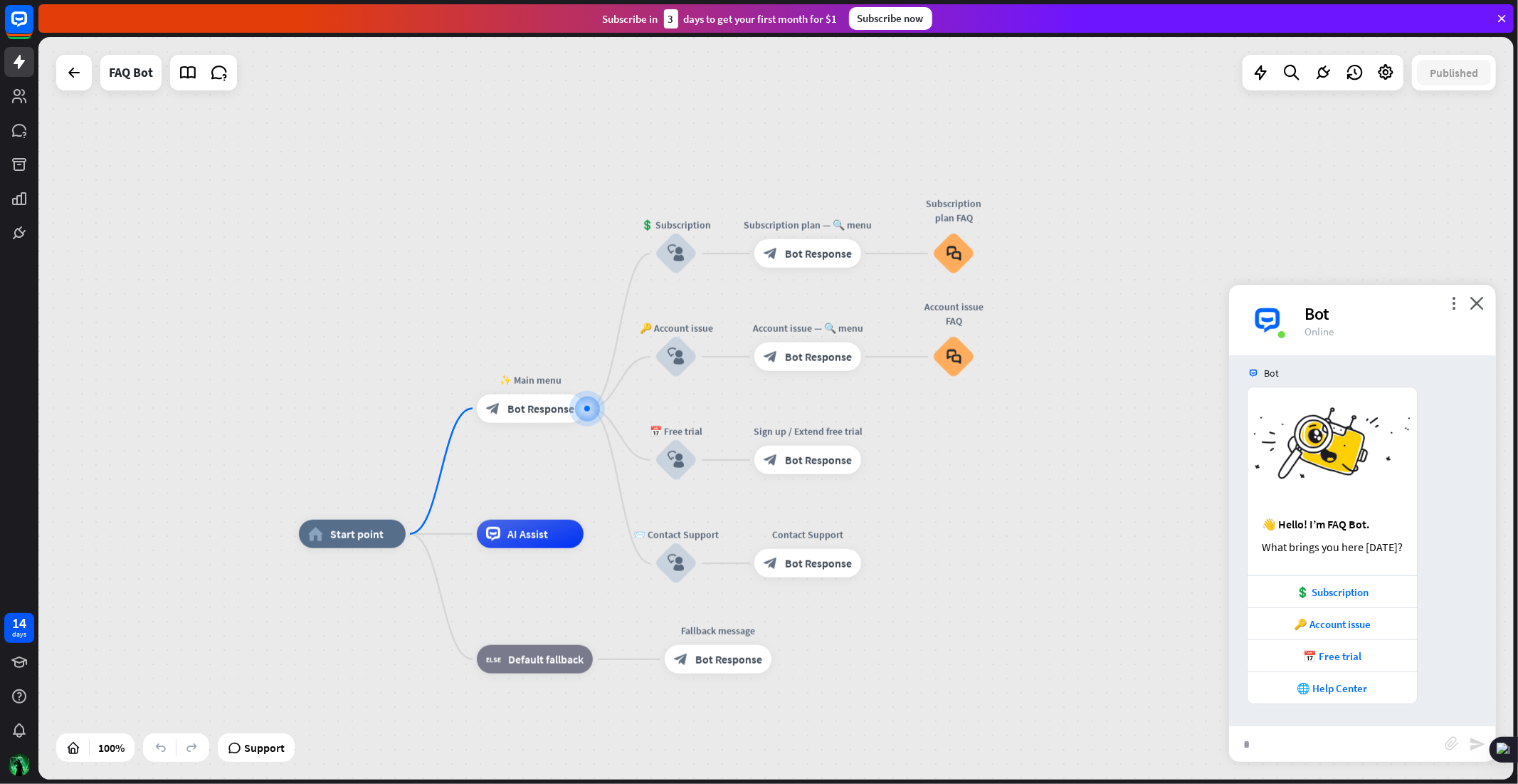
type input "**"
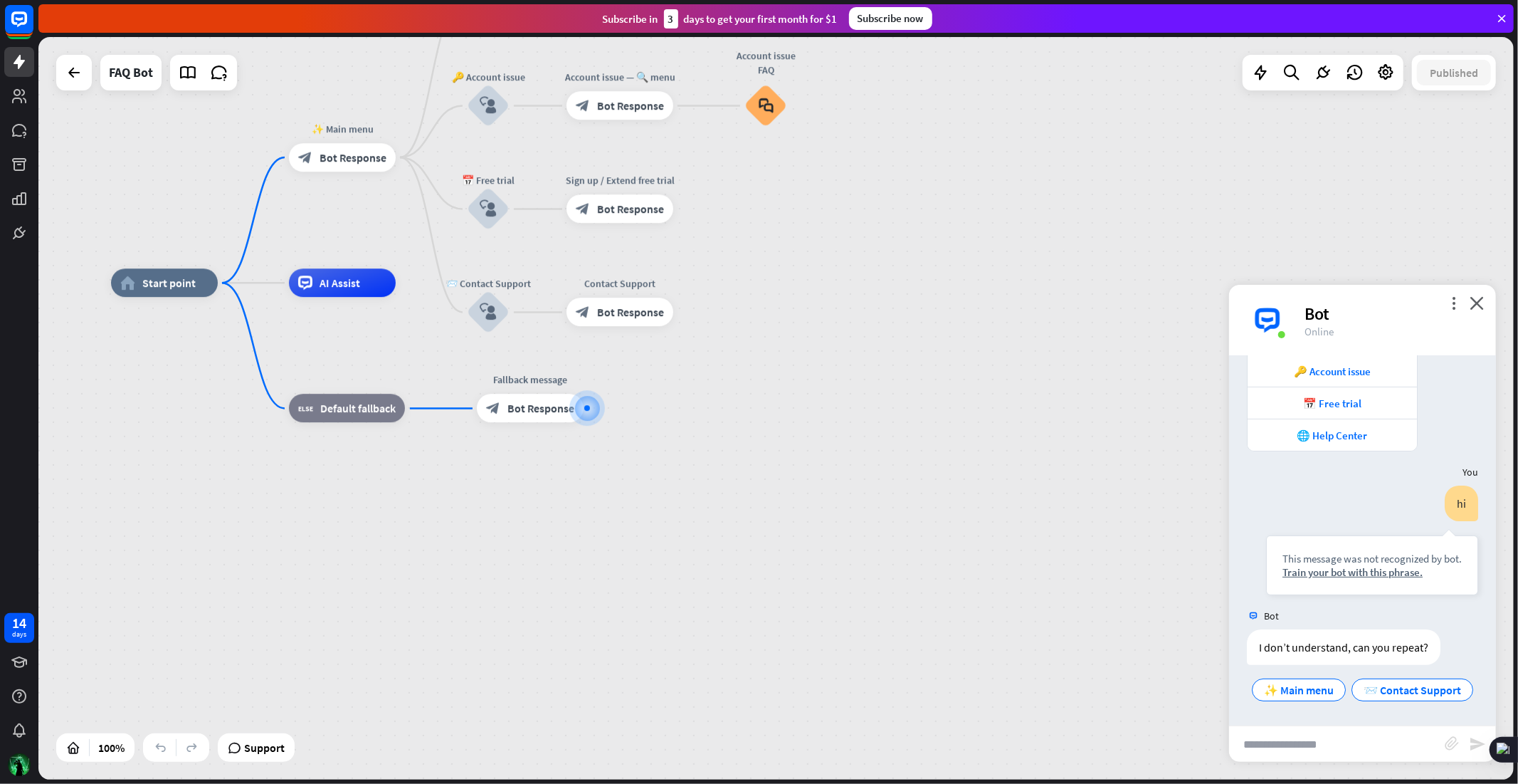
scroll to position [292, 0]
click at [1476, 293] on div "more_vert close Bot Online" at bounding box center [1363, 320] width 267 height 71
